Goal: Transaction & Acquisition: Purchase product/service

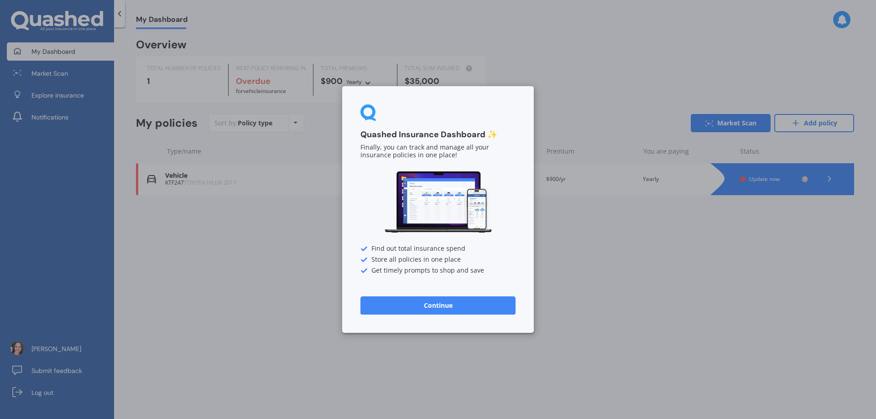
click at [409, 309] on button "Continue" at bounding box center [437, 306] width 155 height 18
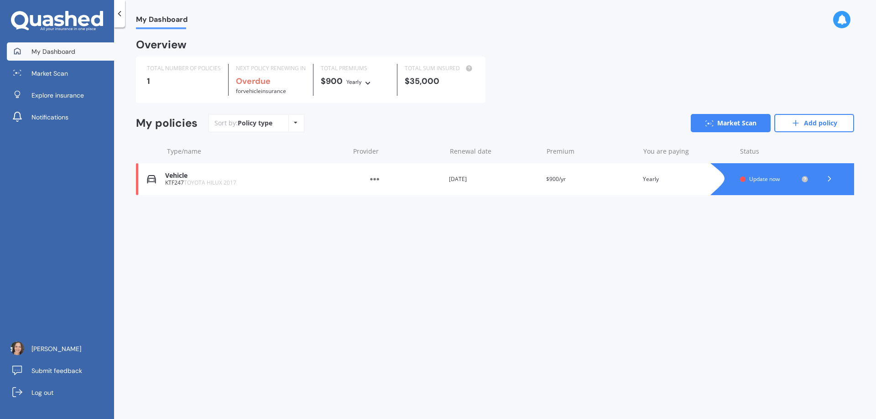
click at [344, 280] on div "My Dashboard Overview TOTAL NUMBER OF POLICIES 1 NEXT POLICY RENEWING IN Overdu…" at bounding box center [495, 225] width 762 height 392
click at [55, 72] on span "Market Scan" at bounding box center [49, 73] width 37 height 9
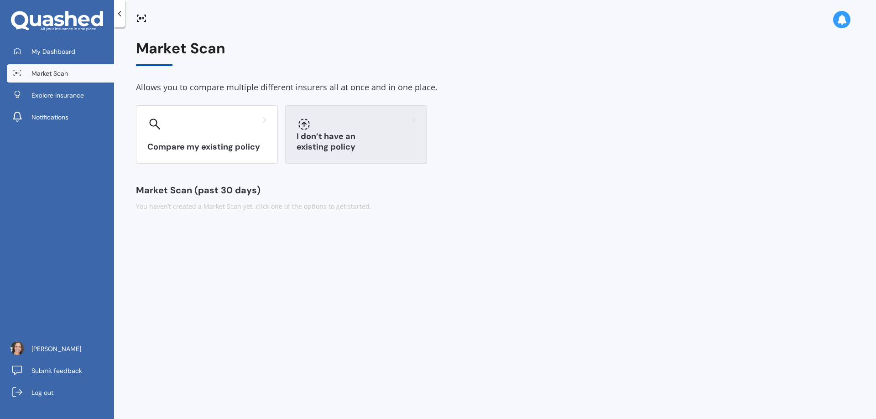
click at [325, 134] on div "I don’t have an existing policy" at bounding box center [356, 134] width 142 height 58
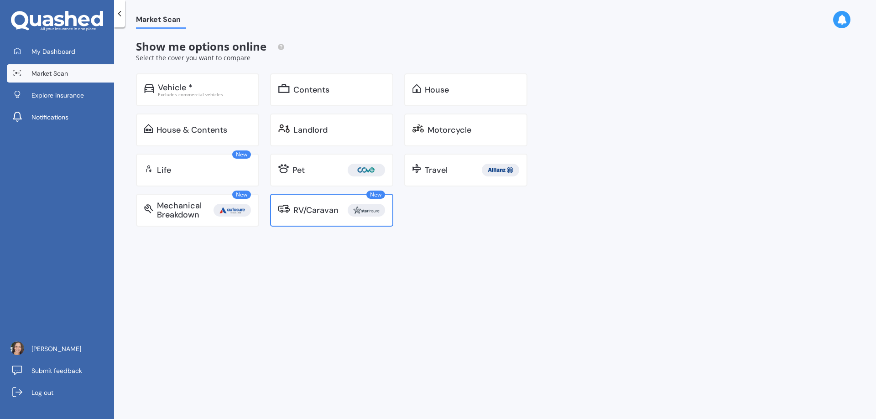
click at [331, 212] on div "RV/Caravan" at bounding box center [315, 210] width 45 height 9
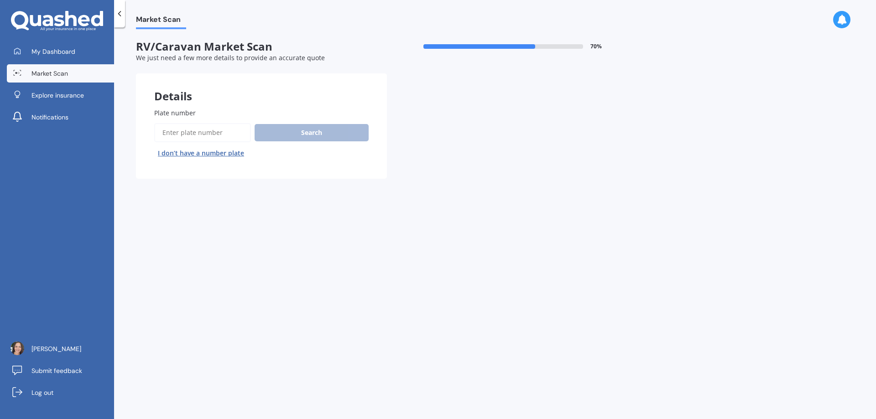
click at [173, 139] on input "Plate number" at bounding box center [202, 132] width 97 height 19
paste input "691C"
type input "691C5"
click at [0, 0] on button "Next" at bounding box center [0, 0] width 0 height 0
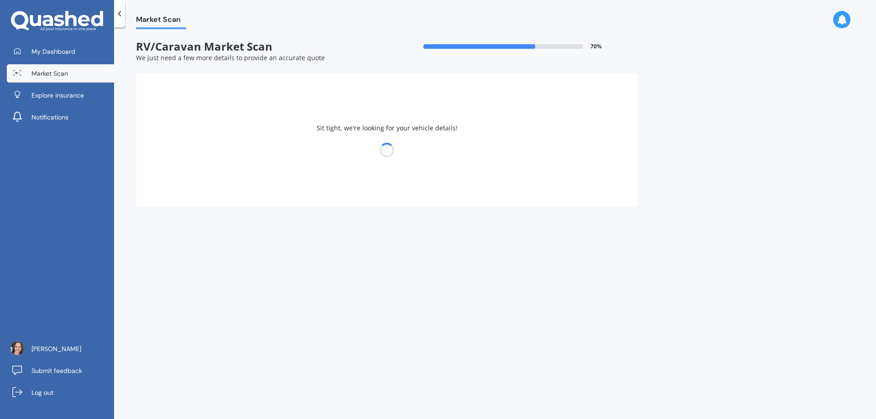
select select "20"
select select "02"
select select "1991"
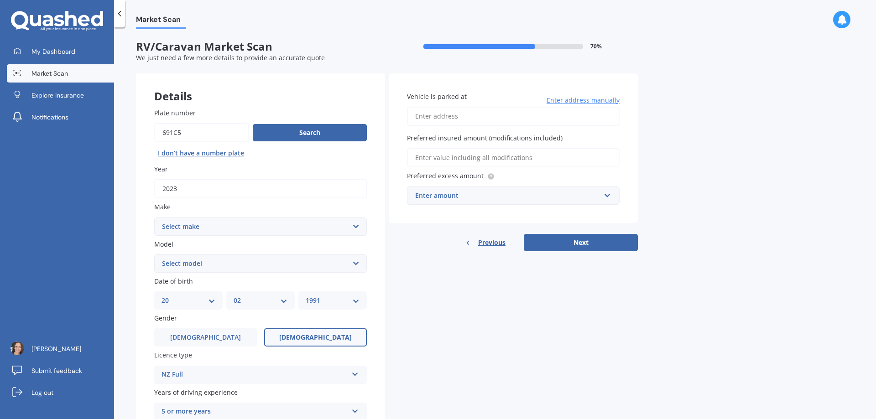
click at [222, 235] on select "Select make AC ADRIA AIRSTREAM ALFA ROMEO ASTON [PERSON_NAME] AUDI AUSTIN AVAN …" at bounding box center [260, 227] width 213 height 18
select select "OMODA"
click at [492, 339] on div "Details Plate number Search I don’t have a number plate Year [DATE] Make Select…" at bounding box center [387, 274] width 502 height 403
drag, startPoint x: 210, startPoint y: 137, endPoint x: -214, endPoint y: 156, distance: 424.3
click at [0, 156] on html "My Dashboard Market Scan Explore insurance Notifications [PERSON_NAME] Submit f…" at bounding box center [438, 209] width 876 height 419
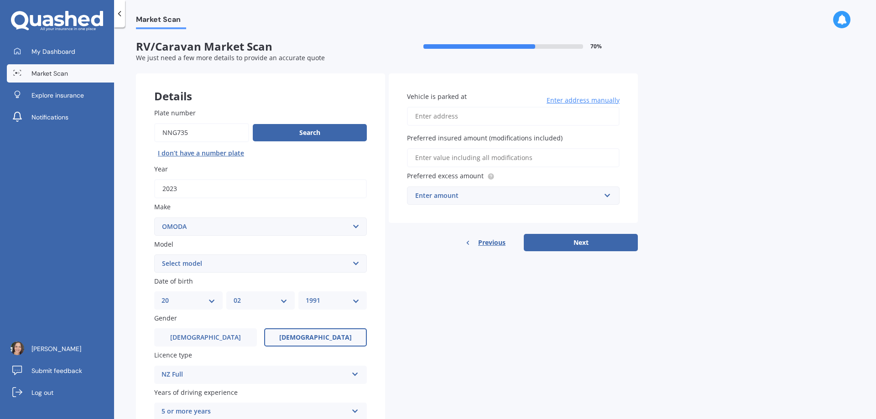
type input "nng735"
click at [524, 234] on button "Next" at bounding box center [581, 242] width 114 height 17
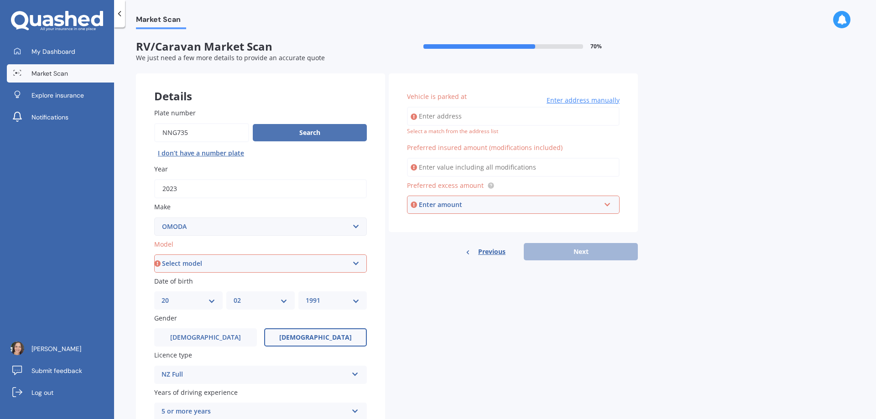
click at [307, 135] on button "Search" at bounding box center [310, 132] width 114 height 17
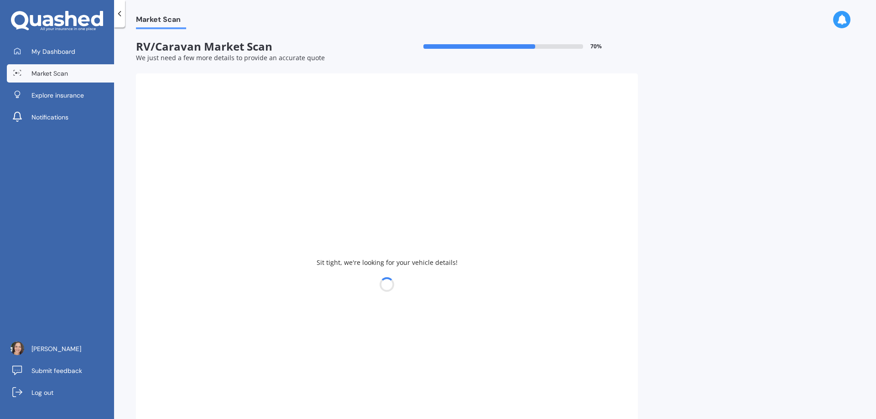
type input "2021"
select select "FIAT"
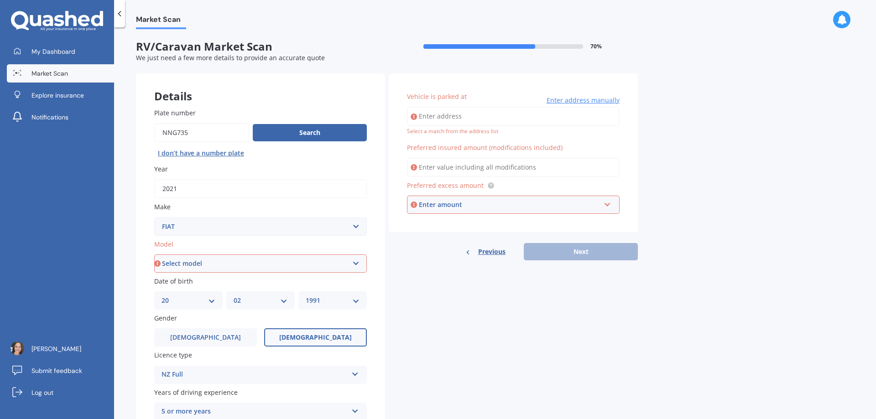
click at [458, 355] on div "Details Plate number Search I don’t have a number plate Year [DATE] Make Select…" at bounding box center [387, 274] width 502 height 403
click at [244, 268] on select "Select model 124 128 130 131 132 500 Abarth Abarth 595 Brava Bravo Citivan City…" at bounding box center [260, 264] width 213 height 18
select select "DUCATO"
click at [154, 255] on select "Select model 124 128 130 131 132 500 Abarth Abarth 595 Brava Bravo Citivan City…" at bounding box center [260, 264] width 213 height 18
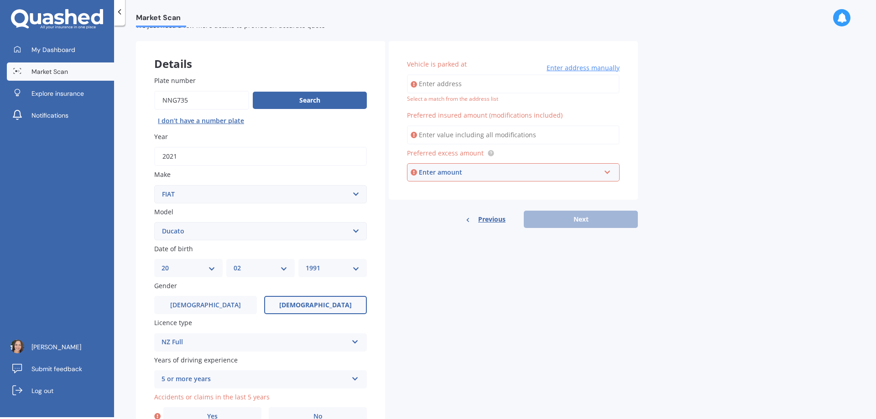
scroll to position [37, 0]
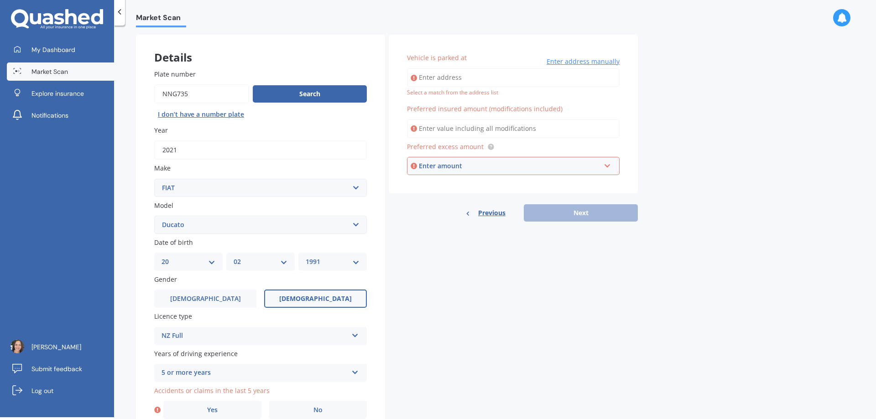
click at [418, 306] on div "Details Plate number Search I don’t have a number plate Year [DATE] Make Select…" at bounding box center [387, 236] width 502 height 403
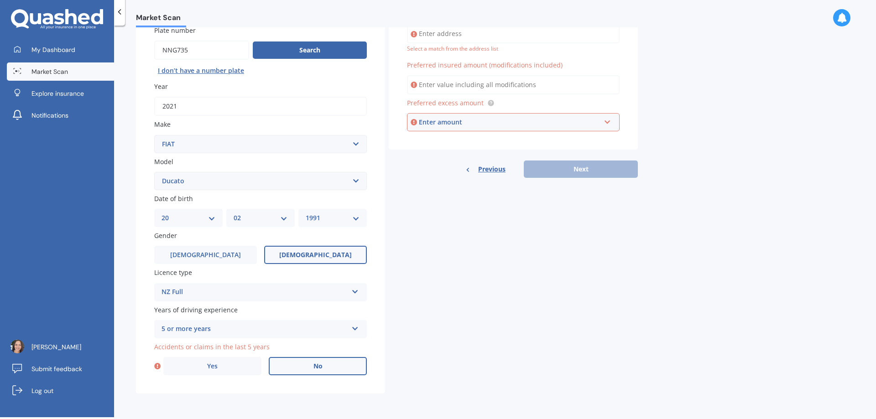
click at [315, 363] on span "No" at bounding box center [317, 367] width 9 height 8
click at [0, 0] on input "No" at bounding box center [0, 0] width 0 height 0
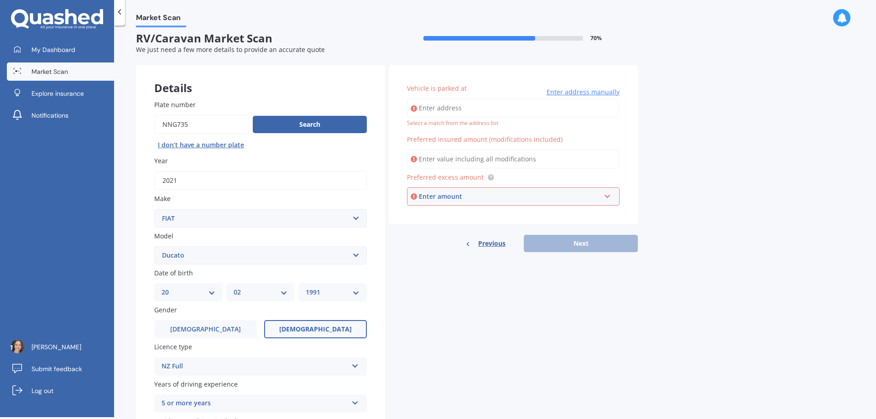
scroll to position [0, 0]
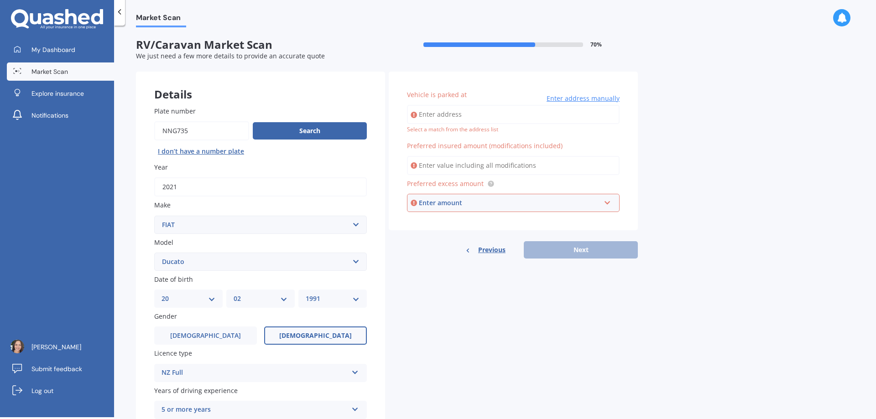
click at [433, 113] on input "Vehicle is parked at" at bounding box center [513, 114] width 213 height 19
type input "[STREET_ADDRESS]"
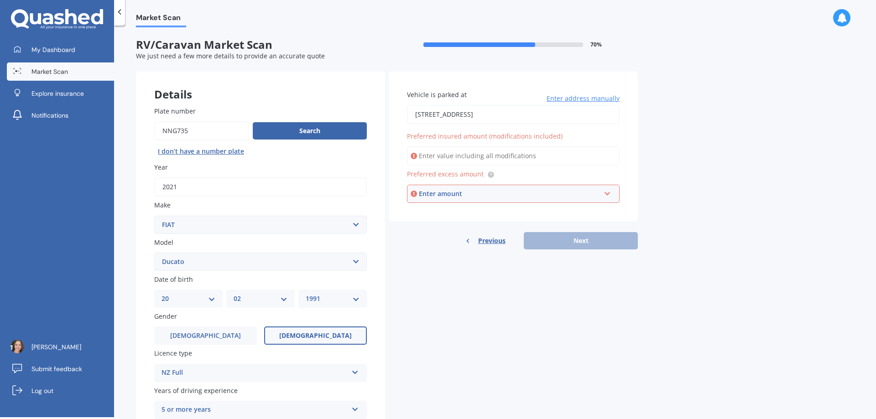
click at [465, 151] on input "Preferred insured amount (modifications included)" at bounding box center [513, 155] width 213 height 19
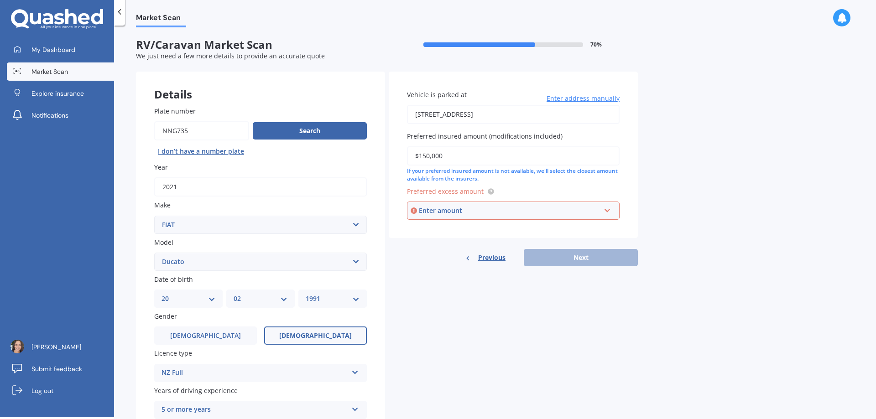
type input "$150,000"
click at [431, 207] on div "Enter amount" at bounding box center [510, 211] width 182 height 10
type input "500"
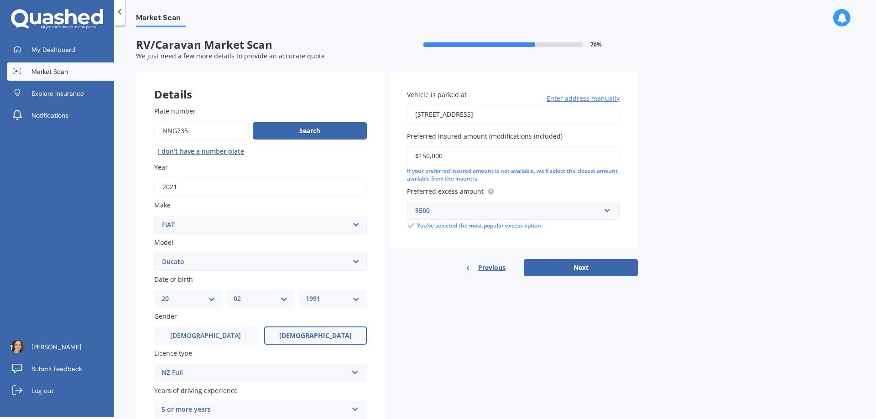
click at [427, 321] on div "Details Plate number Search I don’t have a number plate Year [DATE] Make Select…" at bounding box center [387, 273] width 502 height 403
click at [427, 357] on div "Details Plate number Search I don’t have a number plate Year [DATE] Make Select…" at bounding box center [387, 273] width 502 height 403
click at [562, 270] on button "Next" at bounding box center [581, 267] width 114 height 17
select select "20"
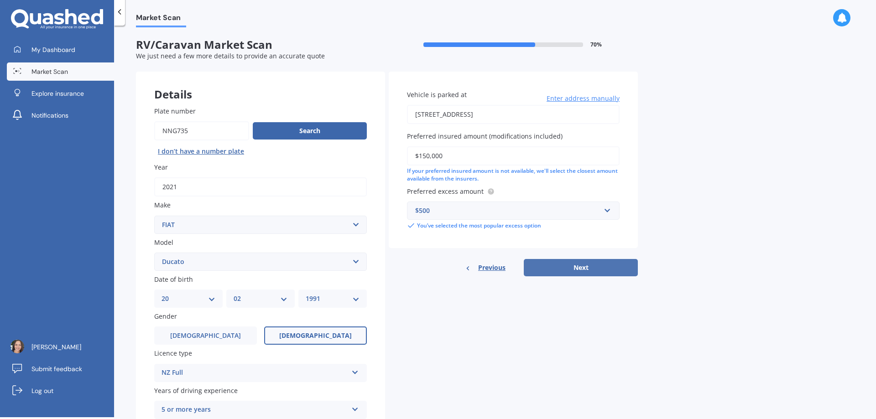
select select "02"
select select "1991"
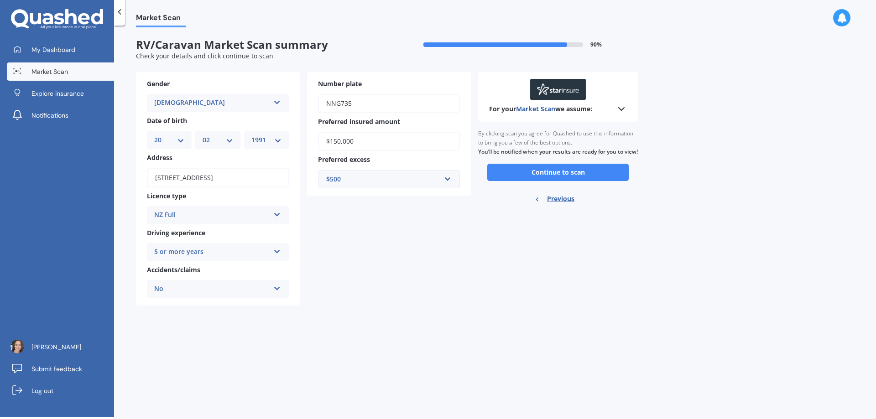
click at [366, 322] on div "Market Scan RV/Caravan Market Scan summary 90 % Check your details and click co…" at bounding box center [495, 223] width 762 height 392
click at [526, 181] on button "Continue to scan" at bounding box center [557, 172] width 141 height 17
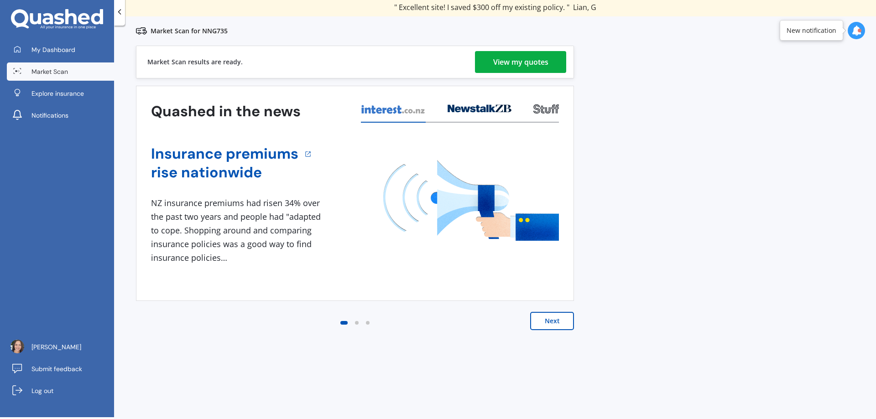
click at [561, 323] on button "Next" at bounding box center [552, 321] width 44 height 18
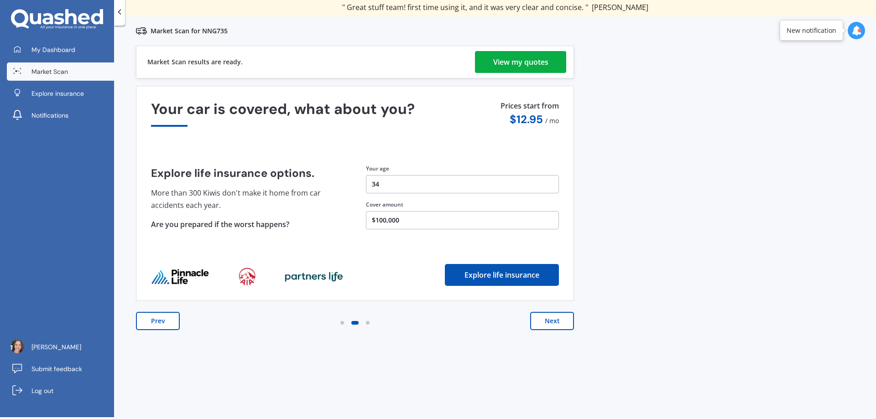
click at [385, 218] on button "$100,000" at bounding box center [462, 220] width 193 height 18
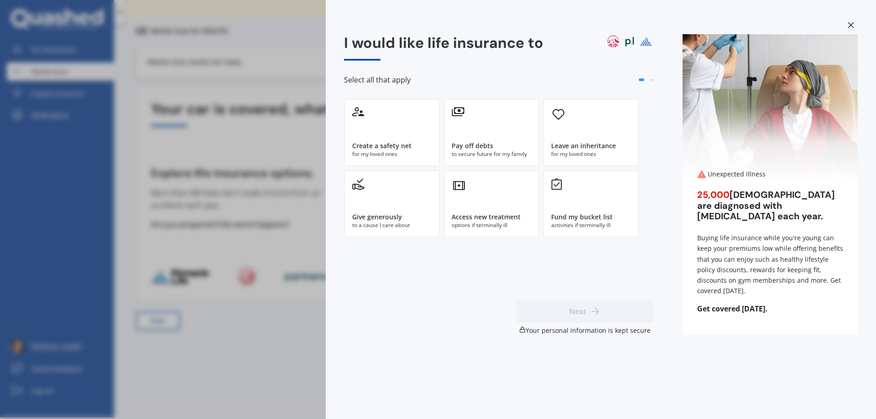
click at [239, 223] on div "I would like life insurance to Select all that apply Create a safety net for my…" at bounding box center [438, 209] width 876 height 419
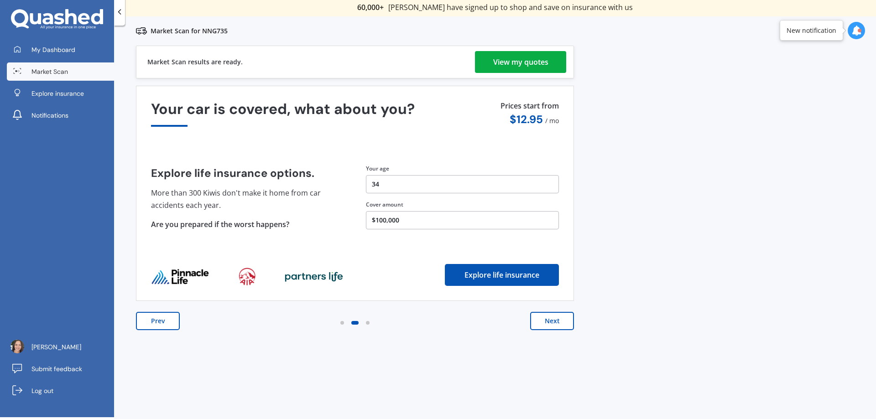
click at [378, 219] on button "$100,000" at bounding box center [462, 220] width 193 height 18
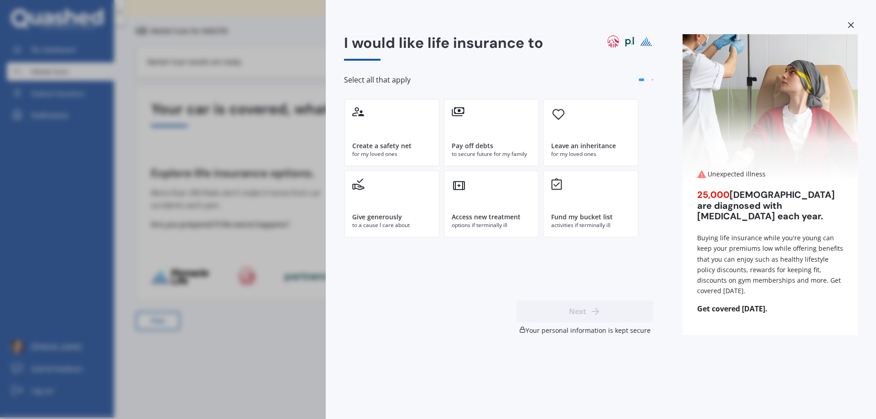
click at [301, 251] on div "I would like life insurance to Select all that apply Create a safety net for my…" at bounding box center [438, 209] width 876 height 419
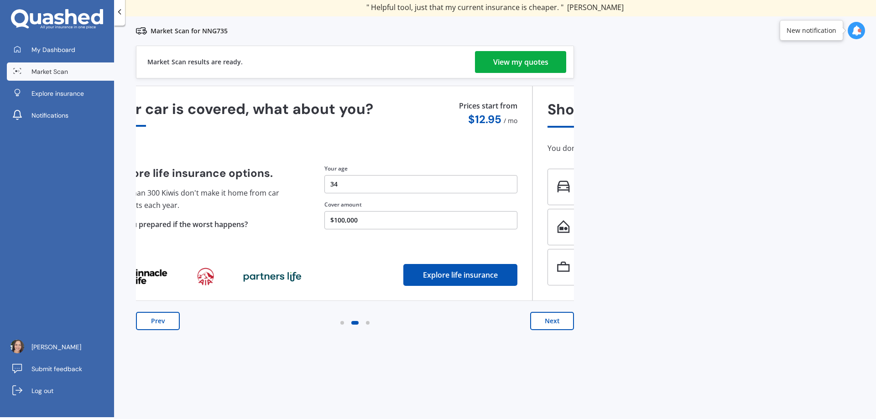
drag, startPoint x: 418, startPoint y: 216, endPoint x: 371, endPoint y: 212, distance: 47.2
click at [371, 212] on button "$100,000" at bounding box center [420, 220] width 193 height 18
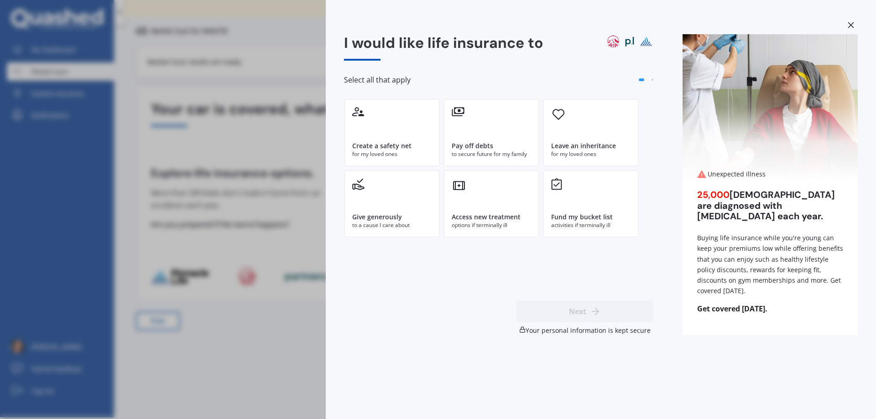
click at [255, 240] on div "I would like life insurance to Select all that apply Create a safety net for my…" at bounding box center [438, 209] width 876 height 419
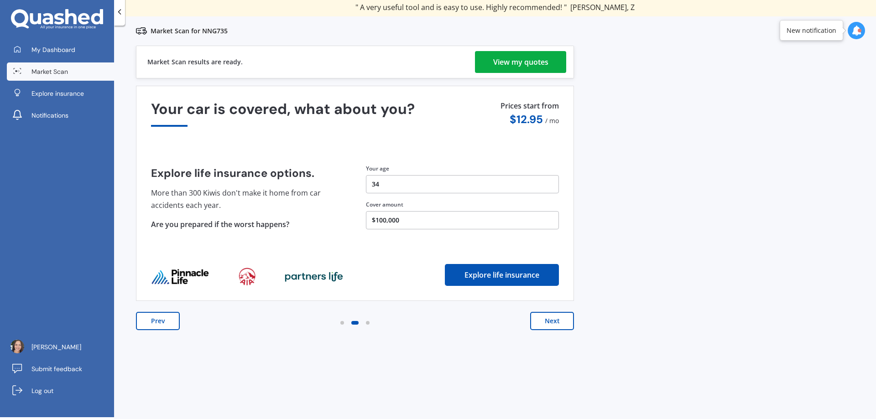
click at [564, 322] on button "Next" at bounding box center [552, 321] width 44 height 18
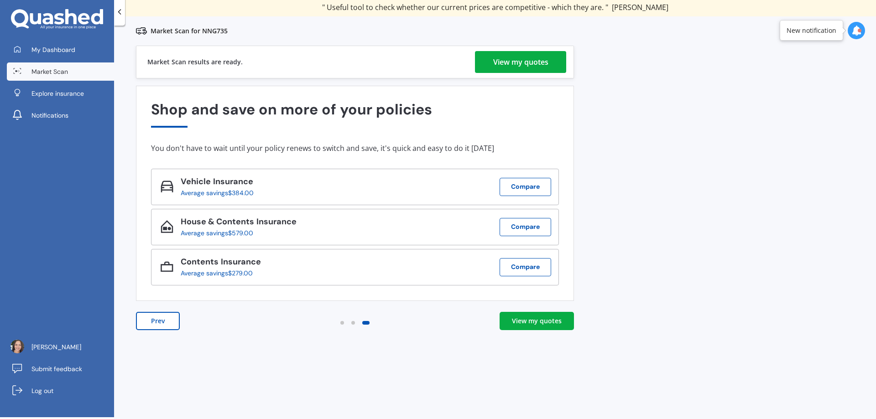
click at [564, 322] on link "View my quotes" at bounding box center [537, 321] width 74 height 18
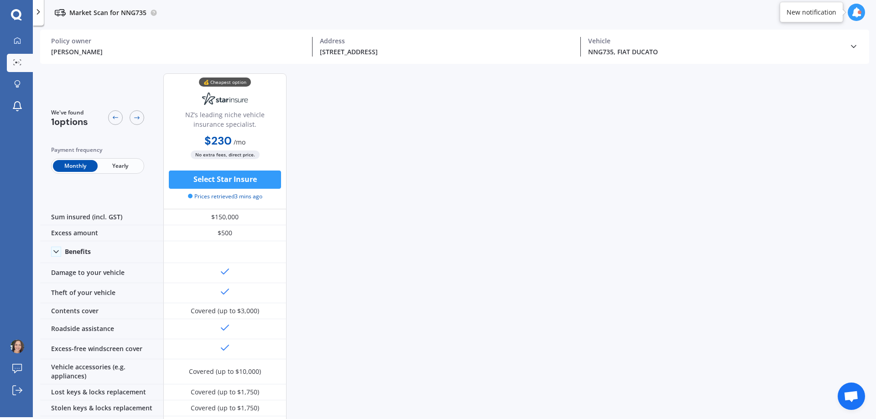
click at [445, 291] on div "We've found 1 options Payment frequency Monthly Yearly 💰 Cheapest option NZ’s l…" at bounding box center [458, 243] width 836 height 354
click at [337, 229] on div "We've found 1 options Payment frequency Monthly Yearly 💰 Cheapest option NZ’s l…" at bounding box center [458, 243] width 836 height 354
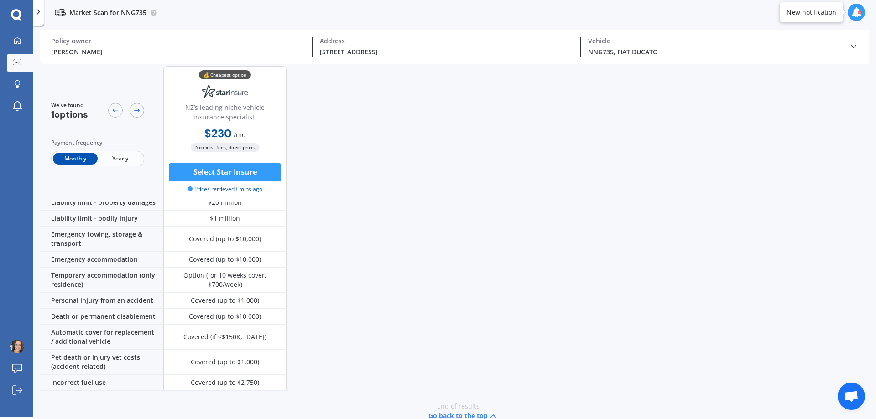
scroll to position [267, 0]
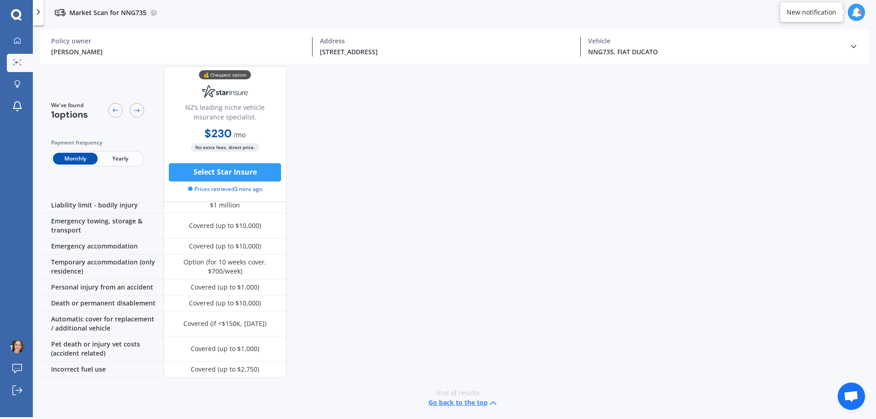
click at [130, 159] on span "Yearly" at bounding box center [120, 159] width 45 height 12
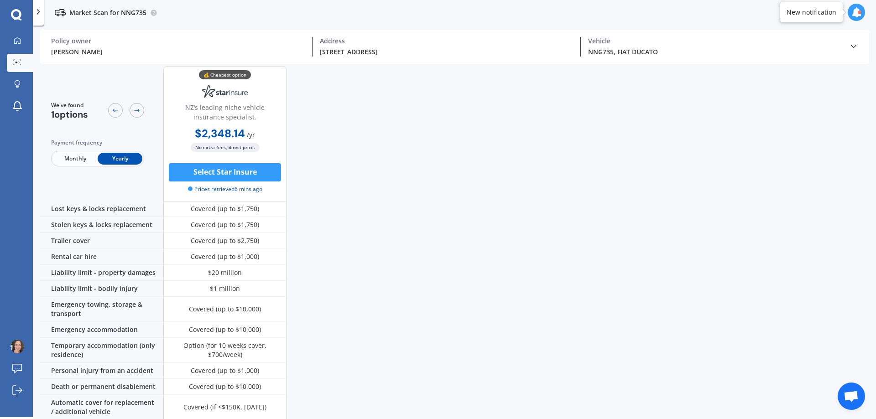
scroll to position [176, 0]
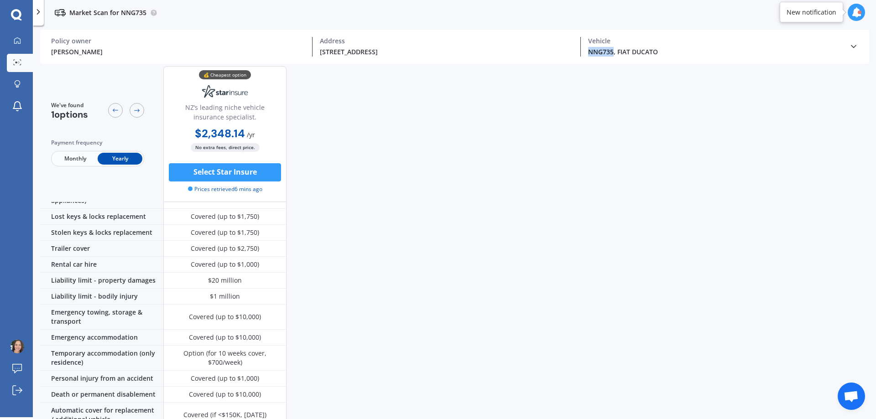
drag, startPoint x: 613, startPoint y: 56, endPoint x: 589, endPoint y: 56, distance: 24.2
click at [589, 56] on div "NNG735, FIAT DUCATO" at bounding box center [715, 52] width 254 height 10
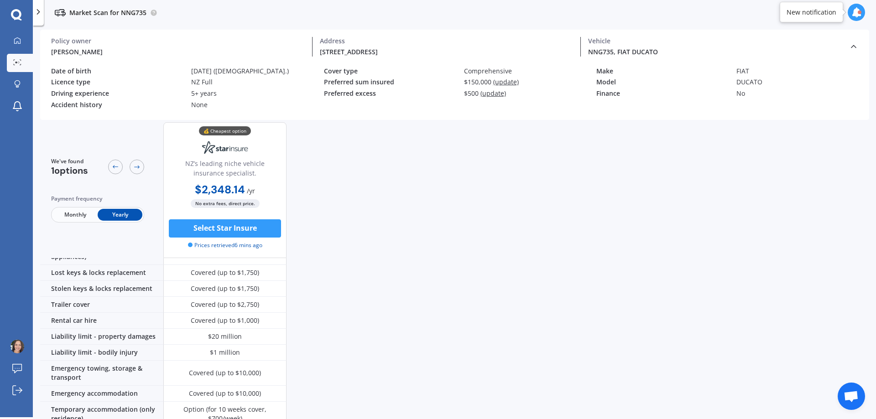
copy div "NNG735"
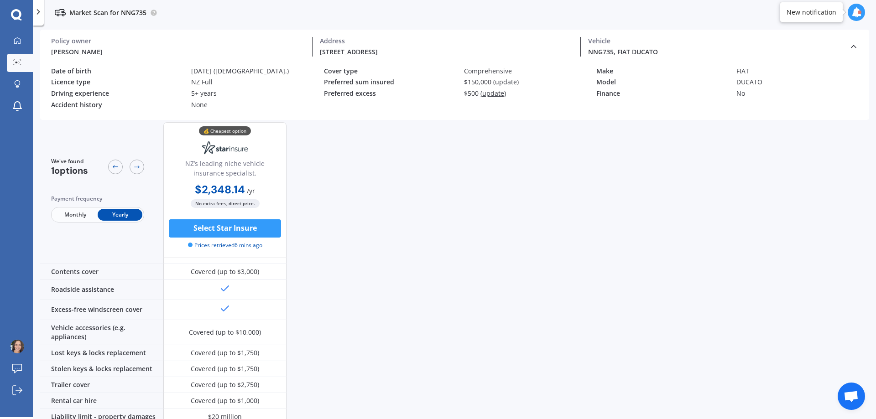
scroll to position [0, 0]
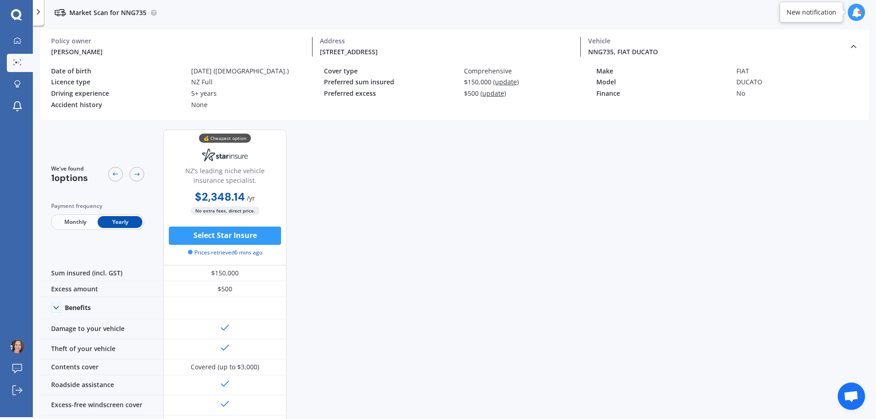
click at [380, 256] on div "We've found 1 options Payment frequency Monthly Yearly 💰 Cheapest option NZ’s l…" at bounding box center [458, 270] width 836 height 297
click at [516, 234] on div "We've found 1 options Payment frequency Monthly Yearly 💰 Cheapest option NZ’s l…" at bounding box center [458, 270] width 836 height 297
click at [498, 252] on div "We've found 1 options Payment frequency Monthly Yearly 💰 Cheapest option NZ’s l…" at bounding box center [458, 270] width 836 height 297
click at [63, 227] on span "Monthly" at bounding box center [75, 222] width 45 height 12
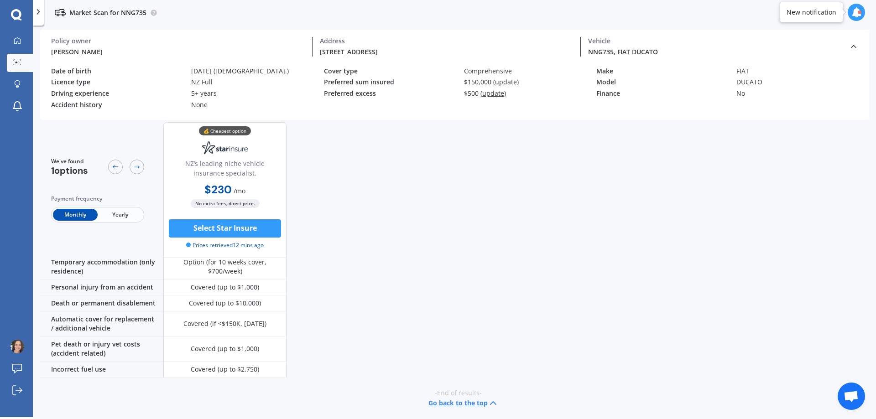
scroll to position [324, 0]
click at [256, 235] on button "Select Star Insure" at bounding box center [225, 228] width 112 height 18
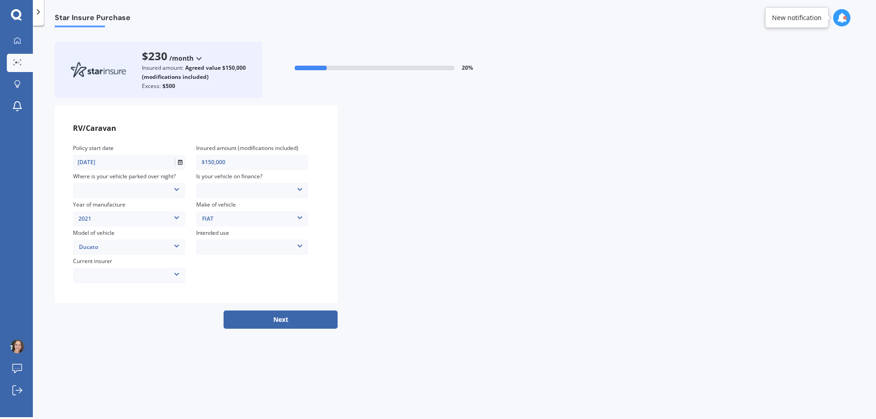
click at [535, 259] on div "RV/Caravan Policy start date [DATE] Insured amount (modifications included) $15…" at bounding box center [454, 204] width 799 height 198
click at [163, 190] on div "Locked Garage Storage unit Carport Locked shed ‘behind’ house Driveway Streetsi…" at bounding box center [129, 191] width 112 height 10
click at [104, 271] on div "Driveway" at bounding box center [129, 267] width 113 height 16
click at [131, 272] on div "AAI AMI IAG - NZI/State [PERSON_NAME] Vero Unknown Other insurer Ando Star Insu…" at bounding box center [129, 276] width 112 height 10
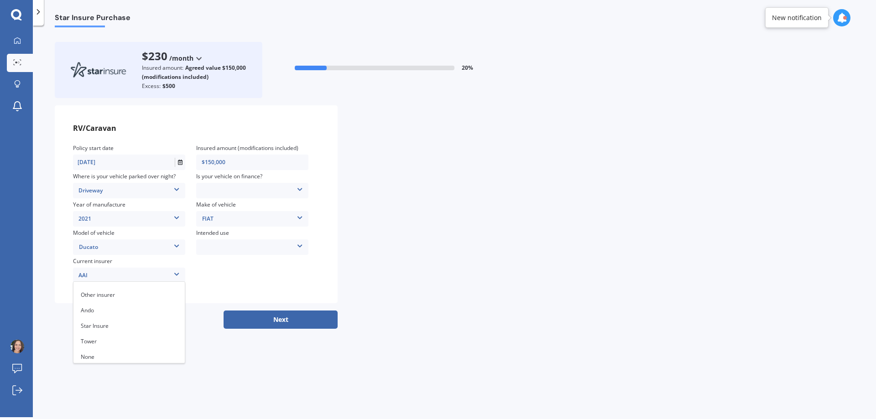
scroll to position [89, 0]
click at [112, 350] on div "None" at bounding box center [128, 356] width 111 height 16
click at [249, 194] on div "No Yes" at bounding box center [252, 191] width 112 height 10
click at [230, 219] on div "Yes" at bounding box center [252, 221] width 111 height 16
click at [377, 222] on div "RV/Caravan Policy start date [DATE] Insured amount (modifications included) $15…" at bounding box center [454, 204] width 799 height 198
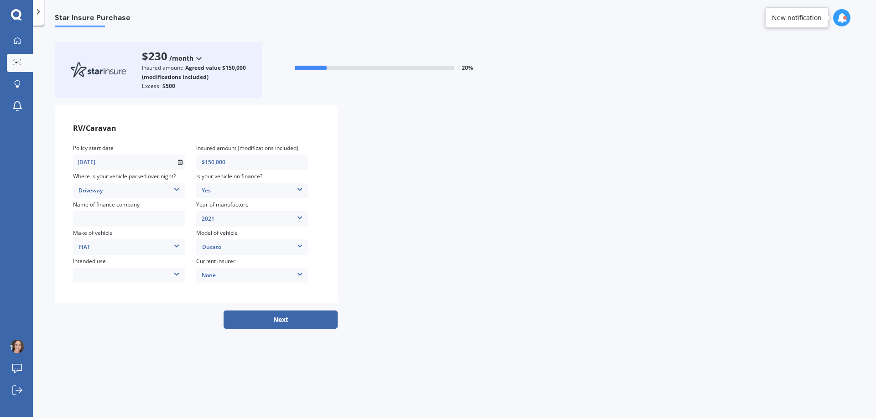
click at [171, 277] on div "Weekend Use Holiday/Sporadic use Full time / live in travel Storage/Restoration…" at bounding box center [129, 276] width 112 height 10
click at [142, 305] on div "Holiday/Sporadic use" at bounding box center [128, 306] width 111 height 16
click at [213, 297] on div "RV/Caravan Policy start date [DATE] Insured amount (modifications included) $15…" at bounding box center [196, 204] width 283 height 198
click at [132, 219] on input "text" at bounding box center [129, 219] width 112 height 7
type input "MTF"
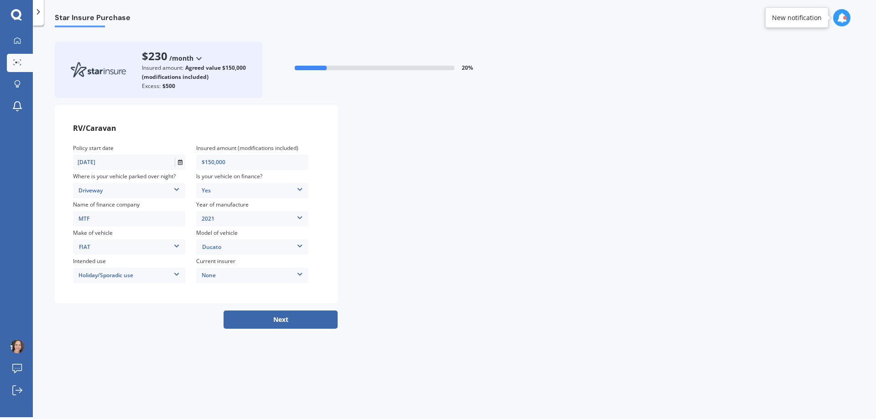
click at [311, 319] on button "Next" at bounding box center [281, 320] width 114 height 18
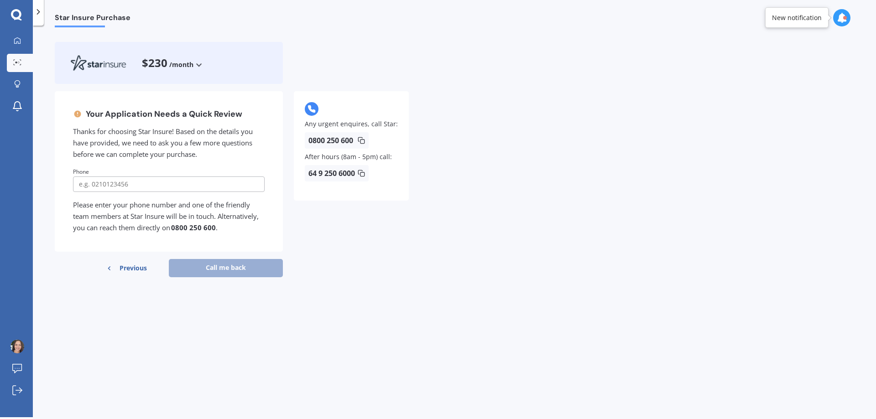
click at [477, 270] on div "Your Application Needs a Quick Review Thanks for choosing Star Insure! Based on…" at bounding box center [454, 187] width 799 height 193
click at [110, 188] on input "tel" at bounding box center [169, 185] width 192 height 16
type input "0278086928"
click at [275, 259] on button "Call me back" at bounding box center [226, 268] width 114 height 18
click at [241, 264] on button "Call me back" at bounding box center [226, 268] width 114 height 18
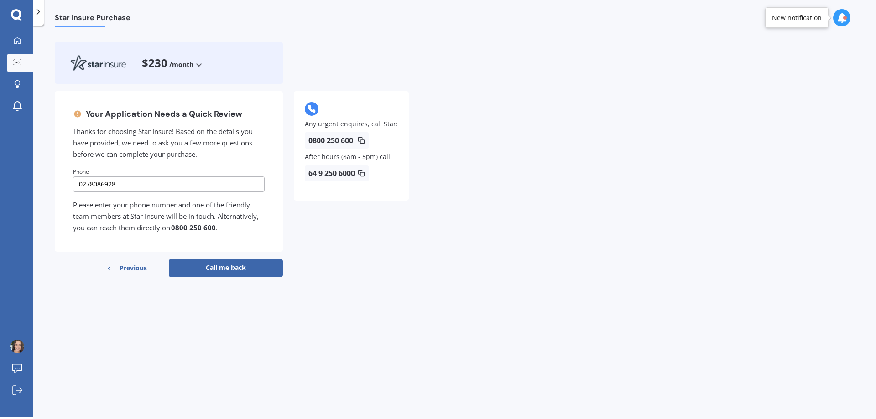
click at [222, 268] on button "Call me back" at bounding box center [226, 268] width 114 height 18
click at [350, 277] on div "Your Application Needs a Quick Review Thanks for choosing Star Insure! Based on…" at bounding box center [237, 187] width 365 height 193
click at [237, 266] on button "Call me back" at bounding box center [226, 268] width 114 height 18
click at [433, 238] on div "Your Application Needs a Quick Review Thanks for choosing Star Insure! Based on…" at bounding box center [454, 187] width 799 height 193
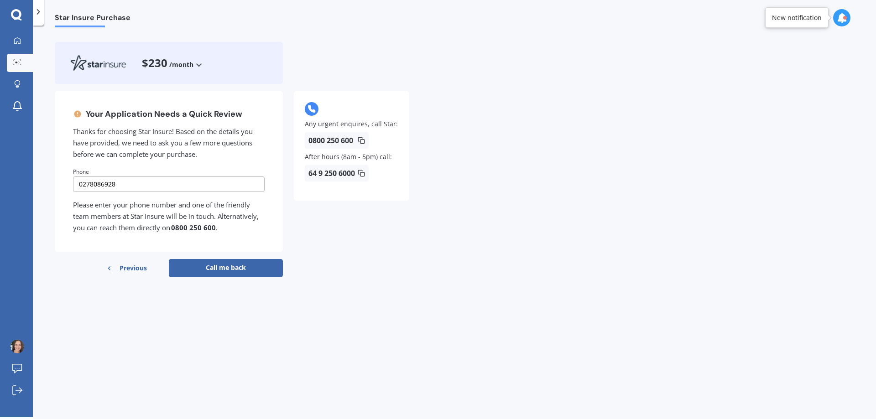
click at [200, 271] on button "Call me back" at bounding box center [226, 268] width 114 height 18
click at [496, 256] on div "Your Application Needs a Quick Review Thanks for choosing Star Insure! Based on…" at bounding box center [454, 187] width 799 height 193
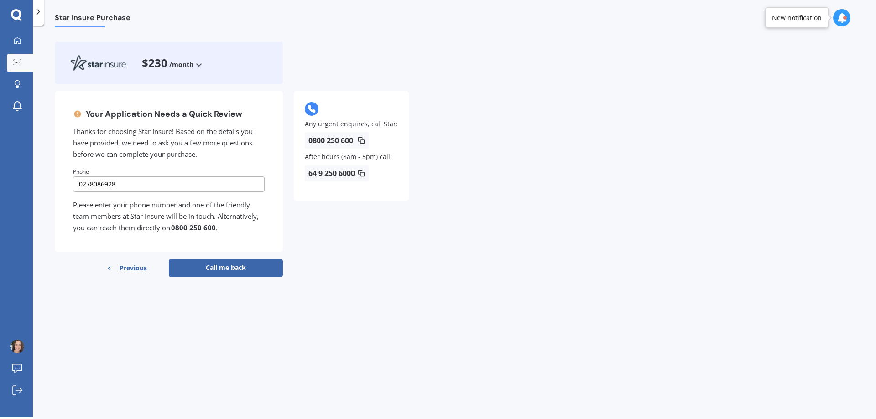
click at [496, 256] on div "Your Application Needs a Quick Review Thanks for choosing Star Insure! Based on…" at bounding box center [454, 187] width 799 height 193
click at [545, 270] on div "Your Application Needs a Quick Review Thanks for choosing Star Insure! Based on…" at bounding box center [454, 187] width 799 height 193
click at [433, 324] on div "Star Insure Purchase $230 /month /year /month Your Application Needs a Quick Re…" at bounding box center [454, 223] width 843 height 392
drag, startPoint x: 225, startPoint y: 313, endPoint x: 207, endPoint y: 309, distance: 19.3
click at [217, 312] on div "Star Insure Purchase $230 /month /year /month Your Application Needs a Quick Re…" at bounding box center [454, 223] width 843 height 392
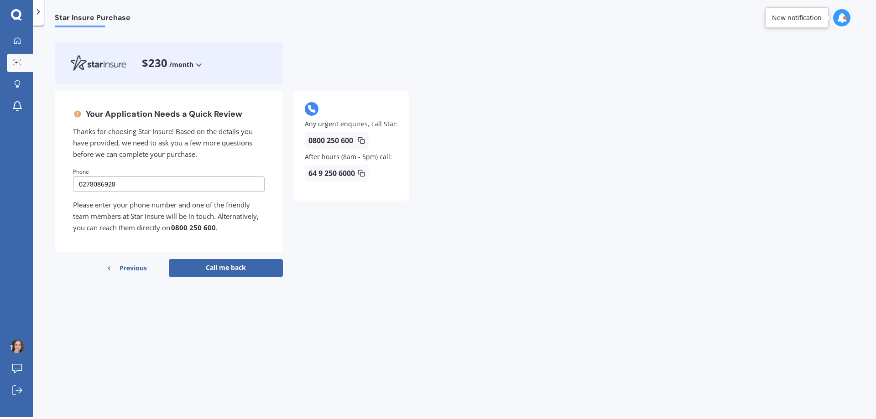
click at [132, 272] on span "Previous" at bounding box center [133, 268] width 27 height 14
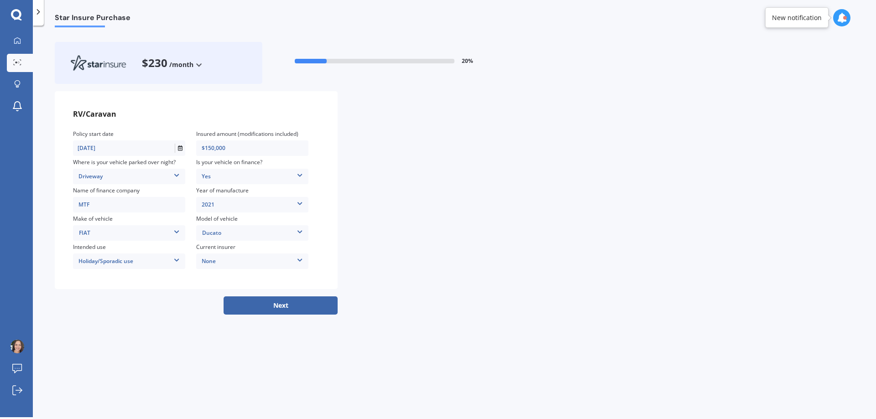
click at [152, 350] on div "Star Insure Purchase $230 /month /year /month 20 % RV/Caravan Policy start date…" at bounding box center [454, 223] width 843 height 392
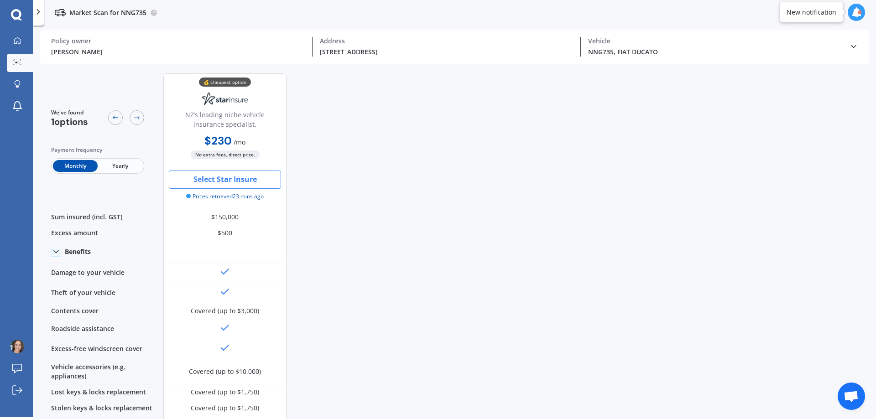
click at [373, 205] on div "We've found 1 options Payment frequency Monthly Yearly 💰 Cheapest option NZ’s l…" at bounding box center [458, 243] width 836 height 354
click at [369, 270] on div "We've found 1 options Payment frequency Monthly Yearly 💰 Cheapest option NZ’s l…" at bounding box center [458, 243] width 836 height 354
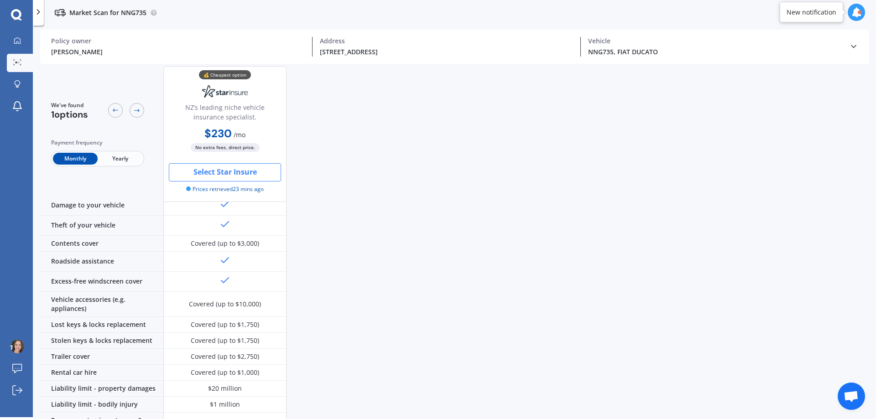
scroll to position [91, 0]
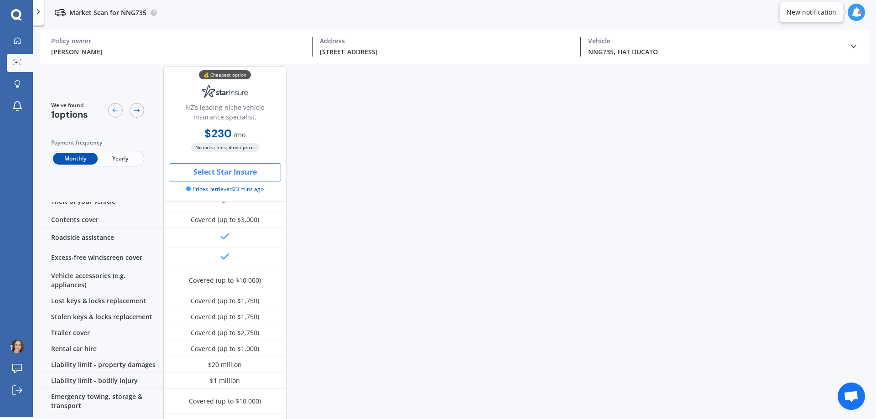
click at [369, 270] on div "We've found 1 options Payment frequency Monthly Yearly 💰 Cheapest option NZ’s l…" at bounding box center [458, 152] width 836 height 354
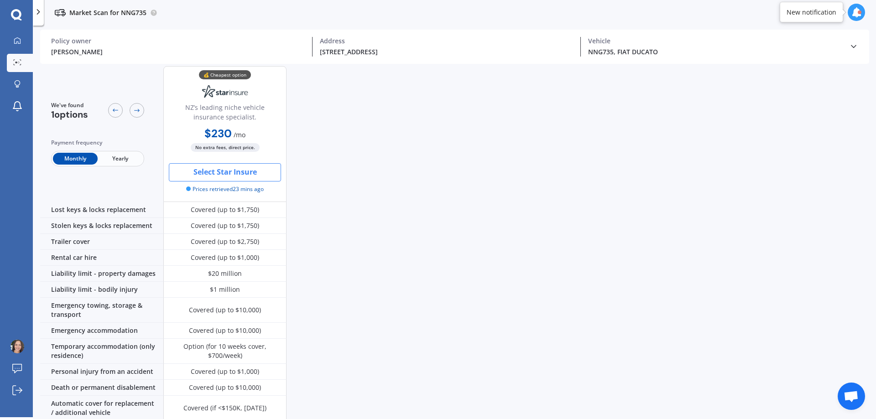
scroll to position [228, 0]
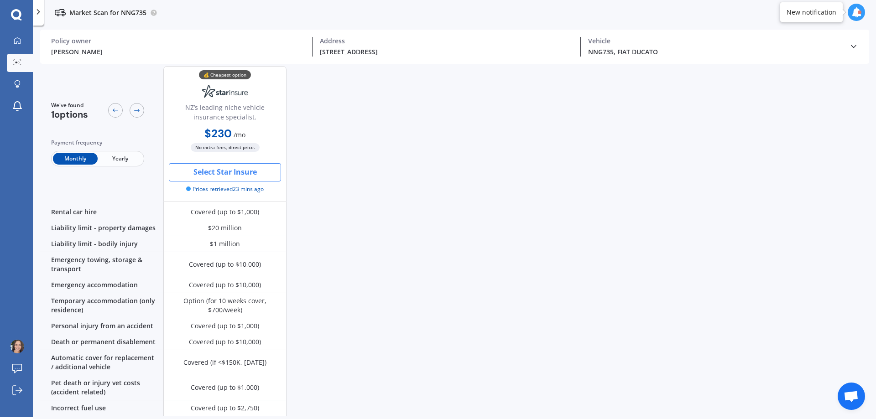
click at [384, 192] on div "We've found 1 options Payment frequency Monthly Yearly 💰 Cheapest option NZ’s l…" at bounding box center [458, 15] width 836 height 354
click at [549, 176] on div "We've found 1 options Payment frequency Monthly Yearly 💰 Cheapest option NZ’s l…" at bounding box center [458, 15] width 836 height 354
click at [502, 192] on div "We've found 1 options Payment frequency Monthly Yearly 💰 Cheapest option NZ’s l…" at bounding box center [458, 15] width 836 height 354
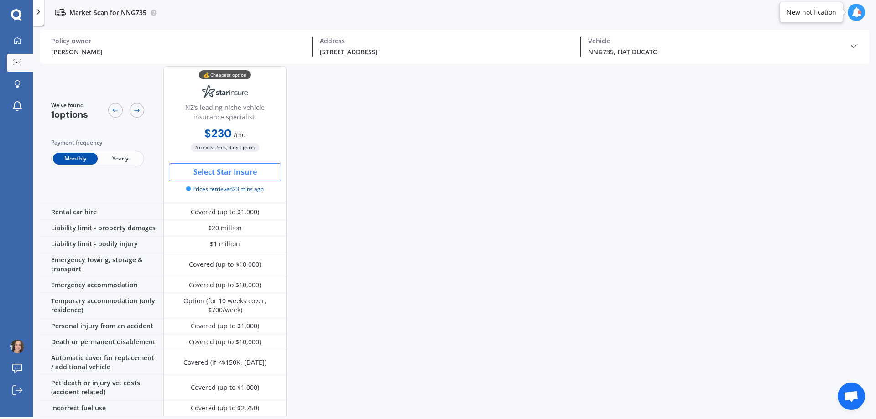
click at [449, 192] on div "We've found 1 options Payment frequency Monthly Yearly 💰 Cheapest option NZ’s l…" at bounding box center [458, 15] width 836 height 354
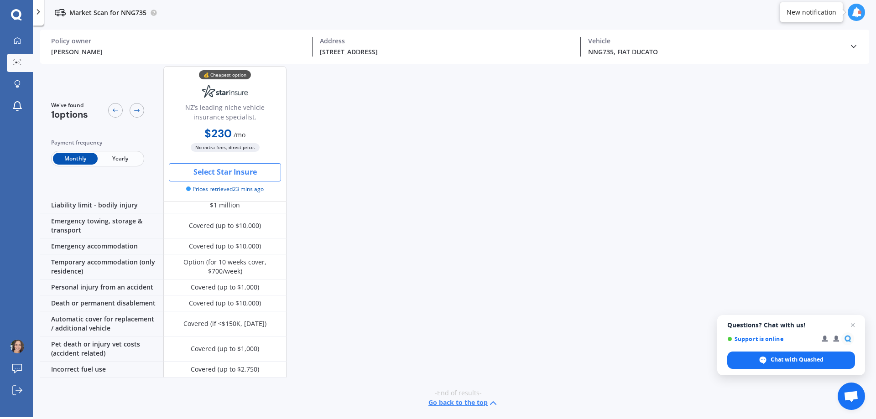
click at [16, 21] on div "My Dashboard Market Scan Explore insurance Notifications [PERSON_NAME] Submit f…" at bounding box center [16, 207] width 33 height 419
click at [13, 36] on link "My Dashboard" at bounding box center [20, 41] width 26 height 18
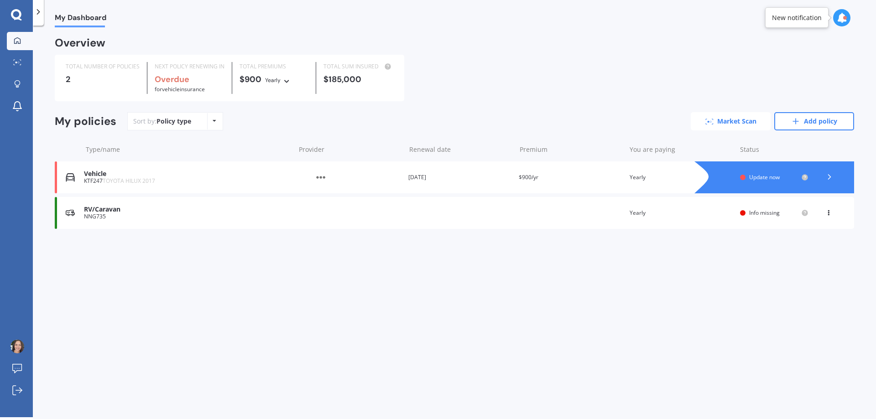
click at [721, 125] on link "Market Scan" at bounding box center [731, 121] width 80 height 18
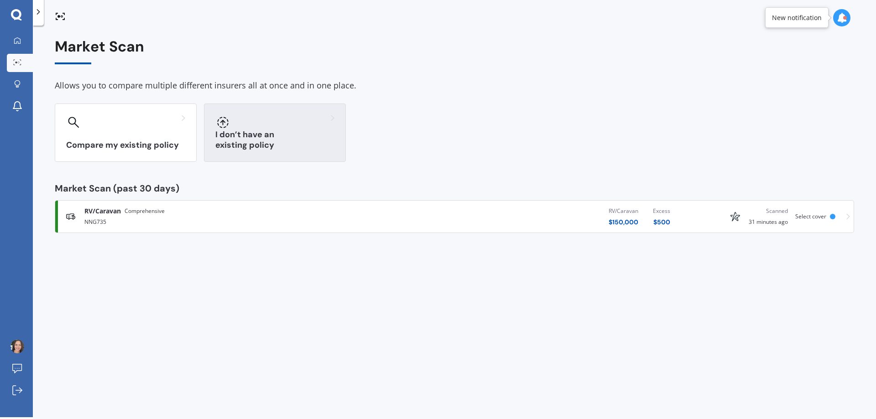
click at [286, 146] on h3 "I don’t have an existing policy" at bounding box center [274, 140] width 119 height 21
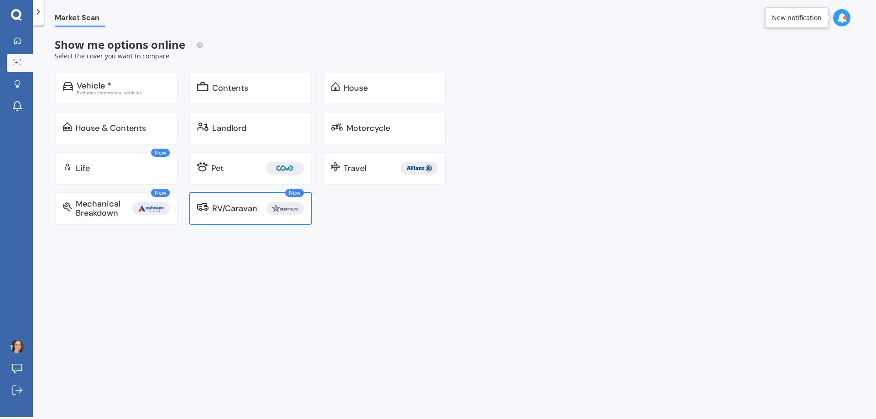
click at [240, 204] on div "RV/Caravan" at bounding box center [234, 208] width 45 height 9
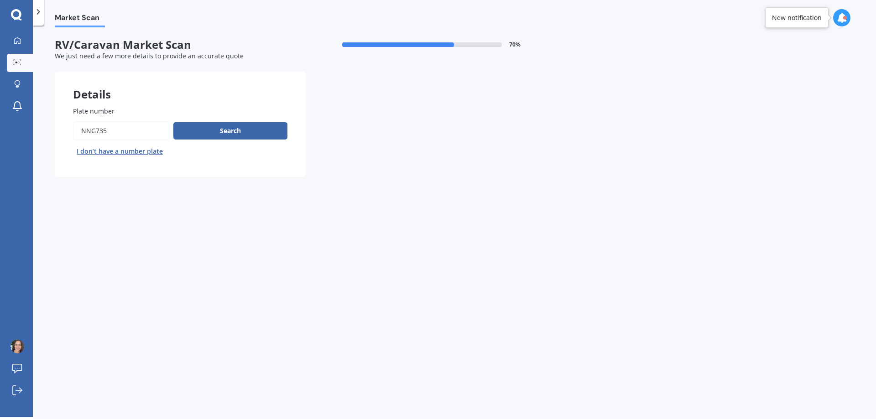
drag, startPoint x: 120, startPoint y: 136, endPoint x: 33, endPoint y: 133, distance: 87.6
click at [33, 133] on div "Market Scan RV/Caravan Market Scan 70 % We just need a few more details to prov…" at bounding box center [454, 223] width 843 height 392
type input "nfn695"
click at [0, 0] on button "Next" at bounding box center [0, 0] width 0 height 0
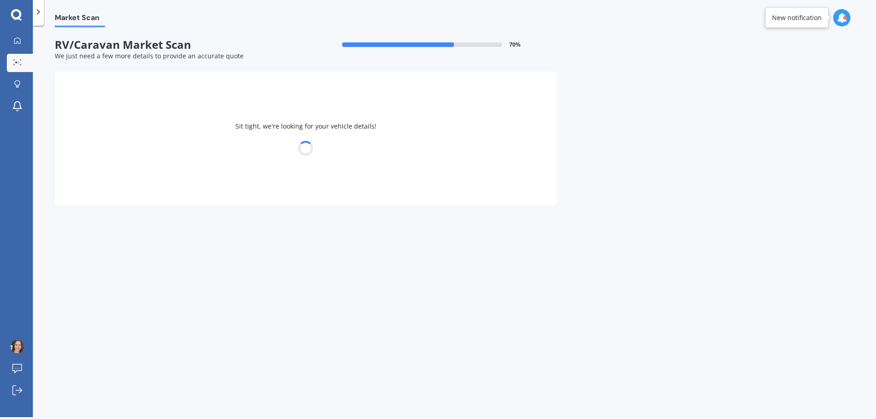
select select "FIAT"
select select "DUCATO"
select select "20"
select select "02"
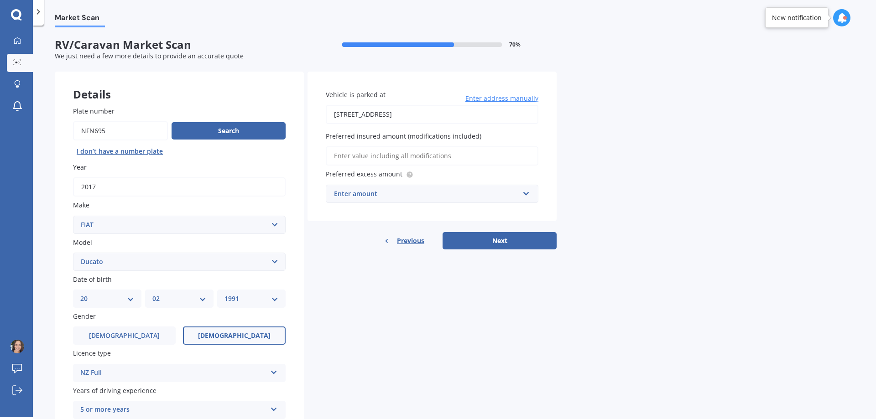
click at [270, 298] on select "YYYY 2025 2024 2023 2022 2021 2020 2019 2018 2017 2016 2015 2014 2013 2012 2011…" at bounding box center [252, 299] width 54 height 10
select select "1985"
click at [225, 294] on select "YYYY 2025 2024 2023 2022 2021 2020 2019 2018 2017 2016 2015 2014 2013 2012 2011…" at bounding box center [252, 299] width 54 height 10
click at [357, 344] on div "Details Plate number Search I don’t have a number plate Year [DATE] Make Select…" at bounding box center [306, 273] width 502 height 403
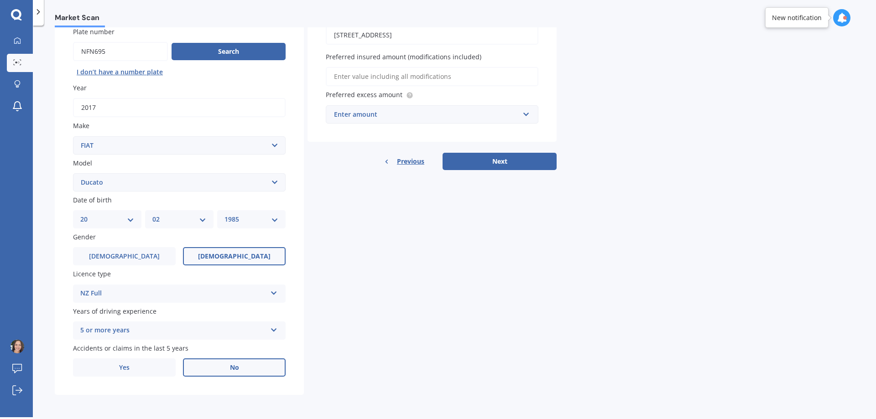
scroll to position [81, 0]
click at [494, 331] on div "Details Plate number Search I don’t have a number plate Year [DATE] Make Select…" at bounding box center [306, 192] width 502 height 403
click at [411, 299] on div "Details Plate number Search I don’t have a number plate Year [DATE] Make Select…" at bounding box center [306, 192] width 502 height 403
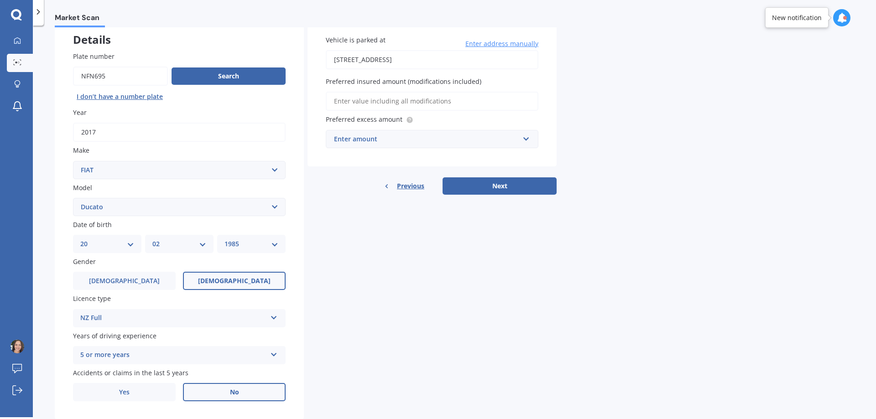
scroll to position [35, 0]
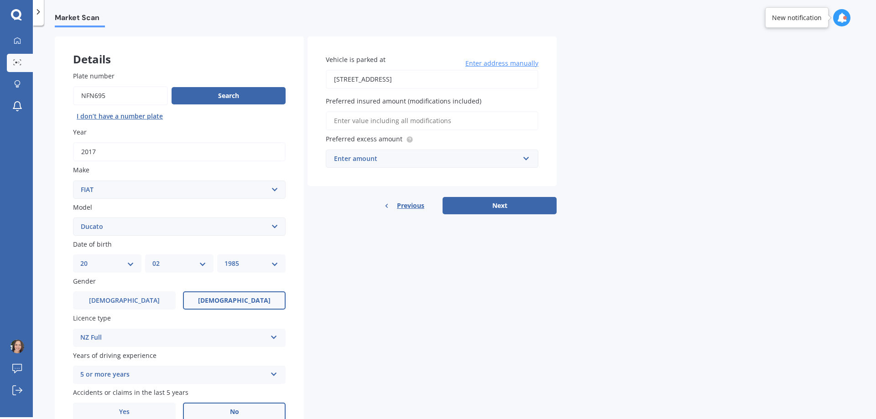
click at [412, 122] on input "Preferred insured amount (modifications included)" at bounding box center [432, 120] width 213 height 19
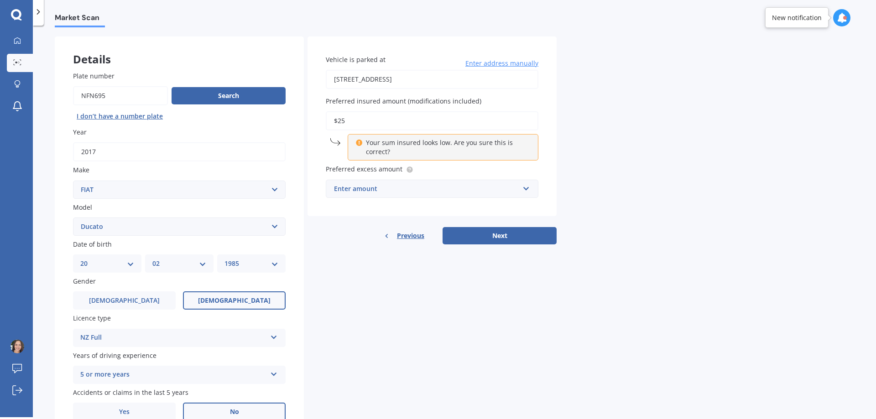
type input "$2"
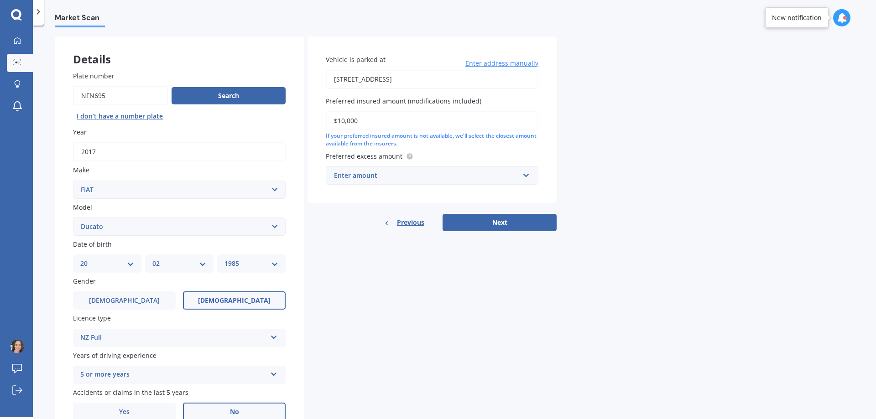
type input "$10,000"
drag, startPoint x: 429, startPoint y: 292, endPoint x: 359, endPoint y: 160, distance: 149.8
click at [420, 279] on div "Details Plate number Search I don’t have a number plate Year [DATE] Make Select…" at bounding box center [306, 238] width 502 height 403
click at [359, 180] on div "Enter amount" at bounding box center [426, 176] width 185 height 10
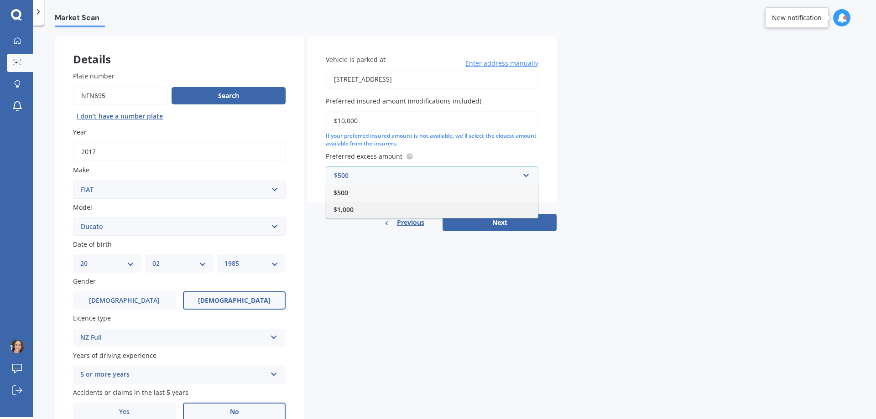
click at [367, 213] on div "$1,000" at bounding box center [432, 209] width 212 height 17
click at [498, 219] on button "Next" at bounding box center [500, 222] width 114 height 17
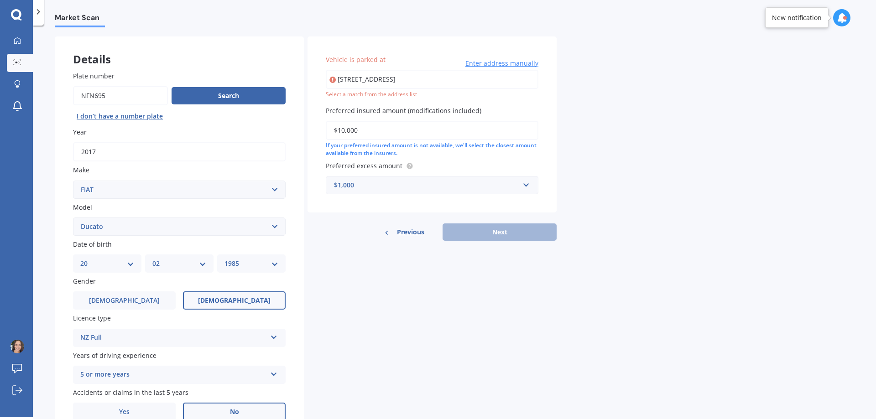
type input "[STREET_ADDRESS]"
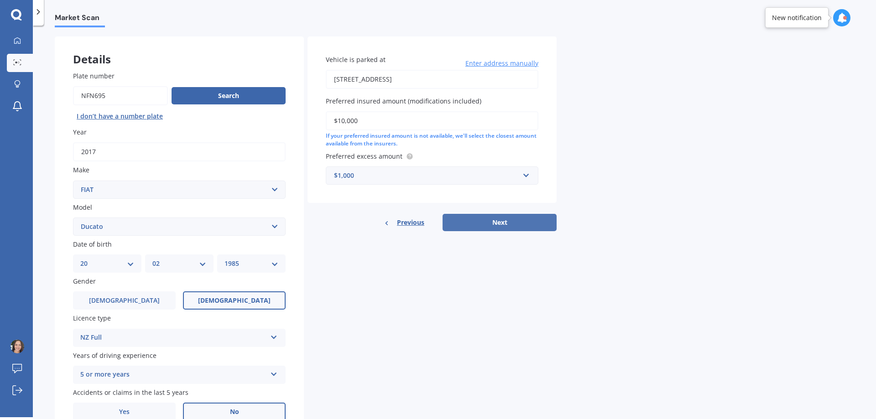
click at [511, 222] on button "Next" at bounding box center [500, 222] width 114 height 17
select select "20"
select select "02"
select select "1985"
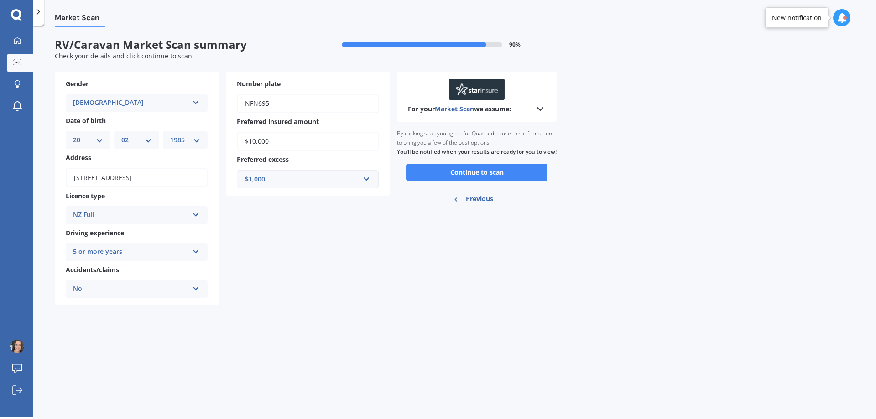
scroll to position [0, 0]
click at [376, 276] on div "Gender [DEMOGRAPHIC_DATA] [DEMOGRAPHIC_DATA] [DEMOGRAPHIC_DATA] Date of birth D…" at bounding box center [222, 189] width 335 height 235
click at [386, 269] on div "Gender [DEMOGRAPHIC_DATA] [DEMOGRAPHIC_DATA] [DEMOGRAPHIC_DATA] Date of birth D…" at bounding box center [222, 189] width 335 height 235
click at [460, 181] on button "Continue to scan" at bounding box center [476, 172] width 141 height 17
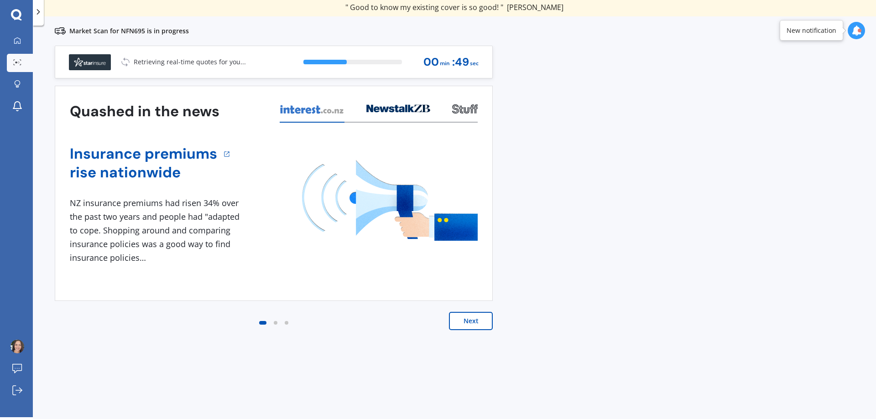
click at [466, 327] on button "Next" at bounding box center [471, 321] width 44 height 18
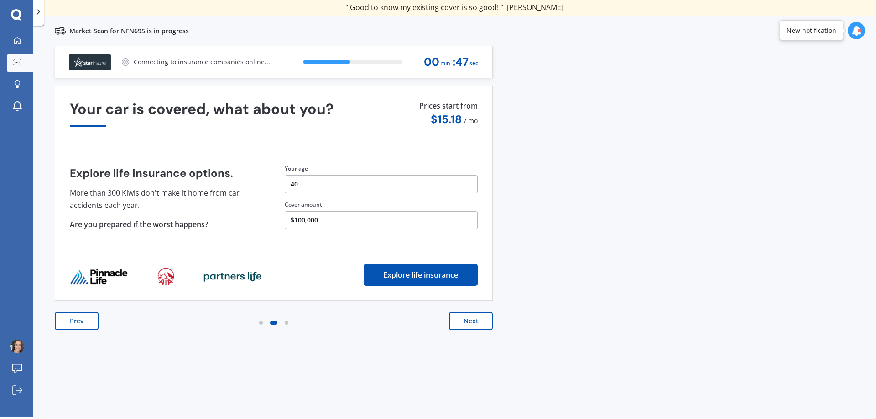
click at [466, 327] on button "Next" at bounding box center [471, 321] width 44 height 18
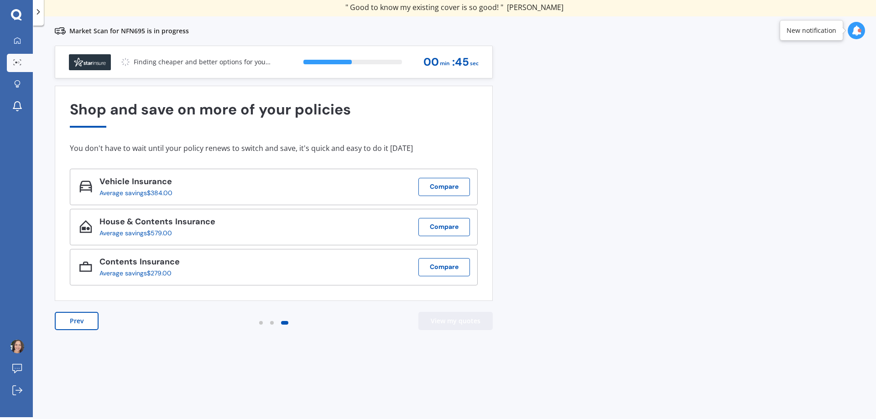
click at [466, 327] on button "View my quotes" at bounding box center [455, 321] width 74 height 18
click at [736, 178] on div "Previous 60,000+ Kiwis have signed up to shop and save on insurance with us " H…" at bounding box center [454, 242] width 843 height 392
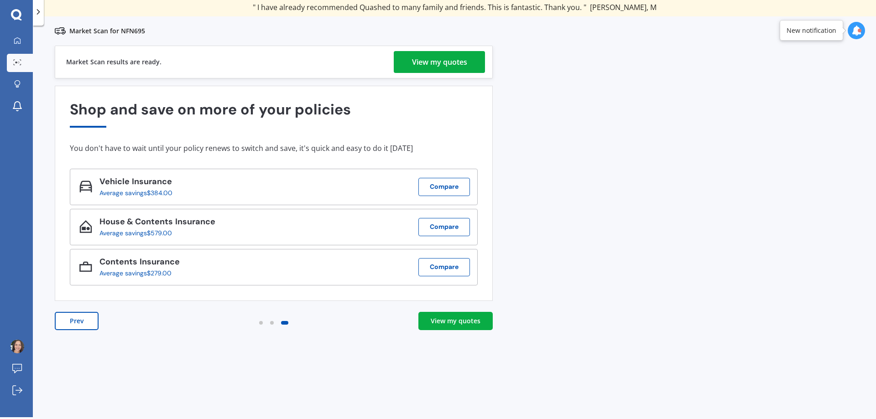
click at [590, 181] on div "Previous 60,000+ Kiwis have signed up to shop and save on insurance with us " H…" at bounding box center [454, 242] width 843 height 392
click at [472, 324] on div "View my quotes" at bounding box center [456, 321] width 50 height 9
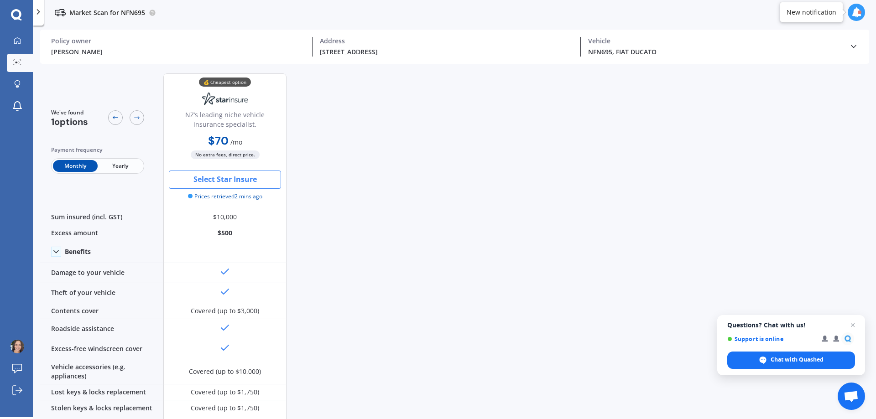
click at [236, 186] on button "Select Star Insure" at bounding box center [225, 180] width 112 height 18
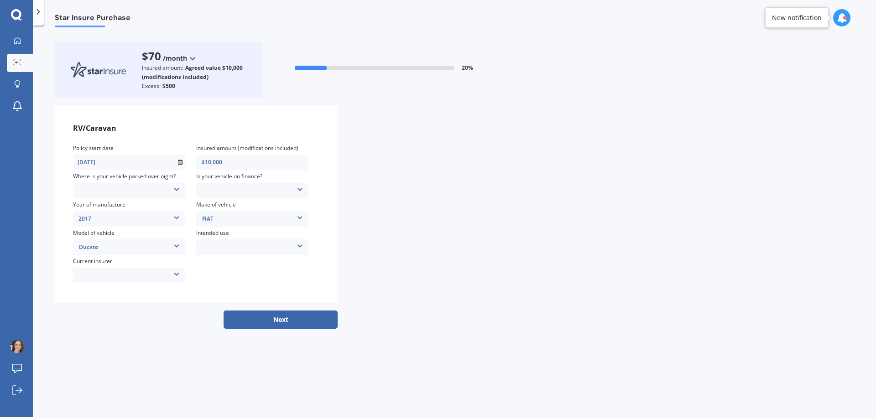
click at [136, 273] on div "AAI AMI IAG - NZI/State [PERSON_NAME] Vero Unknown Other insurer Ando Star Insu…" at bounding box center [129, 276] width 112 height 10
click at [130, 352] on div "Vero" at bounding box center [128, 352] width 111 height 16
click at [147, 196] on div "Locked Garage Storage unit Carport Locked shed ‘behind’ house Driveway Streetsi…" at bounding box center [129, 191] width 112 height 16
click at [148, 193] on div "Locked Garage Storage unit Carport Locked shed ‘behind’ house Driveway Streetsi…" at bounding box center [129, 191] width 112 height 10
drag, startPoint x: 110, startPoint y: 266, endPoint x: 113, endPoint y: 263, distance: 4.9
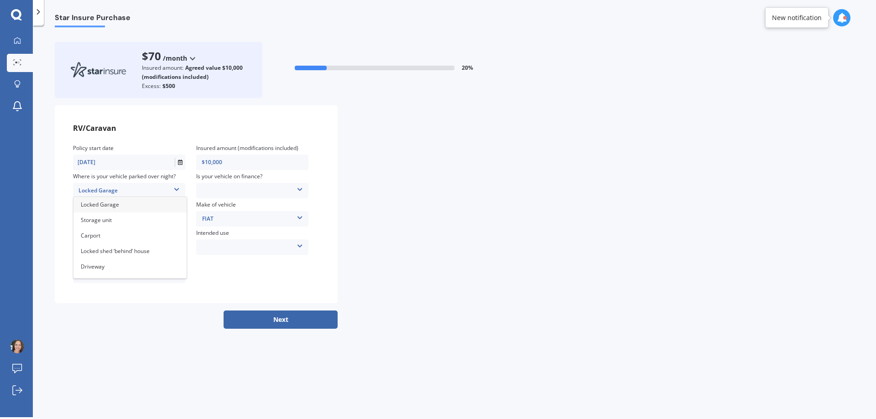
click at [110, 266] on div "Driveway" at bounding box center [129, 267] width 113 height 16
click at [210, 189] on div "No Yes" at bounding box center [252, 191] width 112 height 10
click at [216, 217] on div "Yes" at bounding box center [252, 221] width 111 height 16
click at [387, 287] on div "RV/Caravan Policy start date [DATE] Insured amount (modifications included) $10…" at bounding box center [454, 204] width 799 height 198
click at [141, 275] on div "Weekend Use Holiday/Sporadic use Full time / live in travel Storage/Restoration…" at bounding box center [129, 276] width 112 height 10
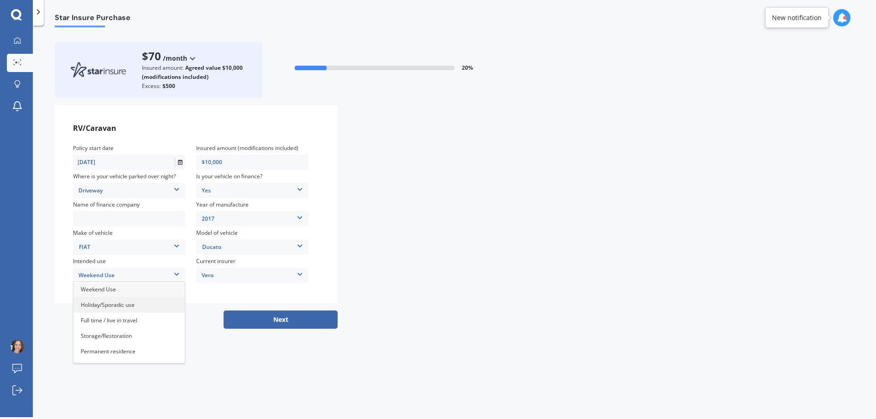
click at [117, 303] on span "Holiday/Sporadic use" at bounding box center [108, 305] width 54 height 8
click at [278, 319] on button "Next" at bounding box center [281, 320] width 114 height 18
click at [121, 220] on input "text" at bounding box center [129, 219] width 110 height 7
click at [240, 194] on div "Yes" at bounding box center [252, 191] width 112 height 10
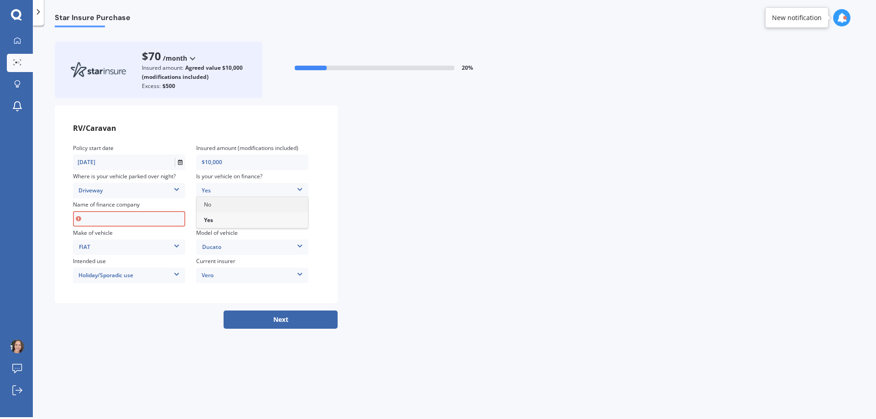
click at [223, 209] on div "No" at bounding box center [252, 205] width 111 height 16
click at [272, 325] on button "Next" at bounding box center [281, 320] width 114 height 18
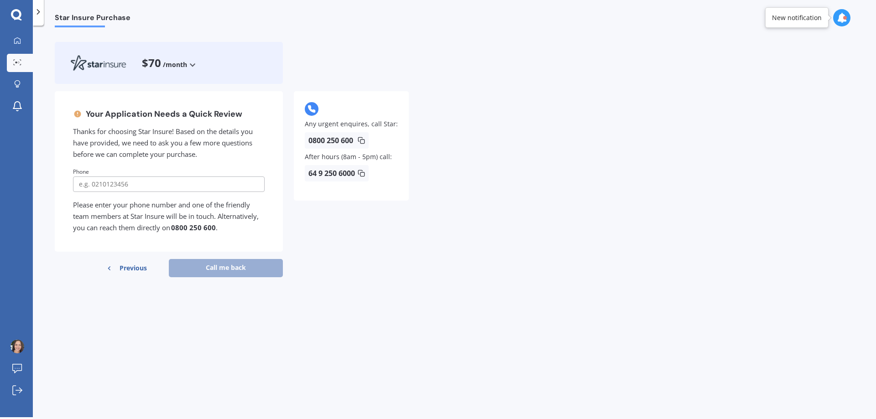
drag, startPoint x: 543, startPoint y: 163, endPoint x: 583, endPoint y: 134, distance: 50.3
click at [547, 161] on div "Your Application Needs a Quick Review Thanks for choosing Star Insure! Based on…" at bounding box center [454, 187] width 799 height 193
click at [187, 61] on div "$70 /month /year /month" at bounding box center [169, 63] width 55 height 14
click at [192, 61] on div "$70 /month /year /month" at bounding box center [169, 63] width 55 height 14
click at [189, 63] on icon at bounding box center [193, 64] width 8 height 5
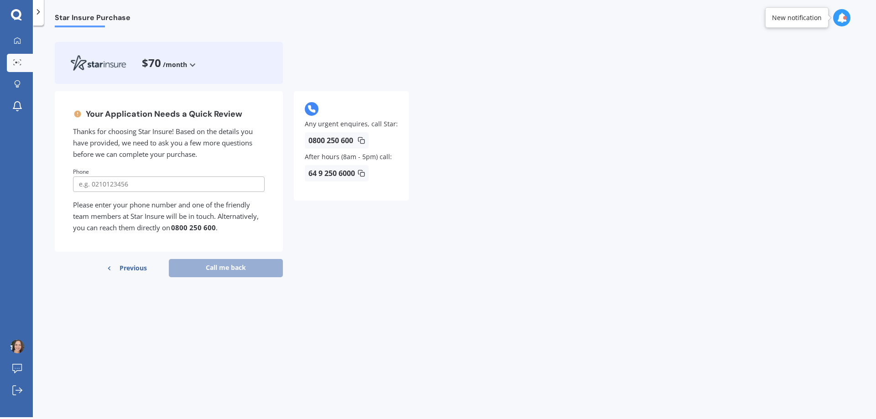
click at [128, 270] on span "Previous" at bounding box center [133, 268] width 27 height 14
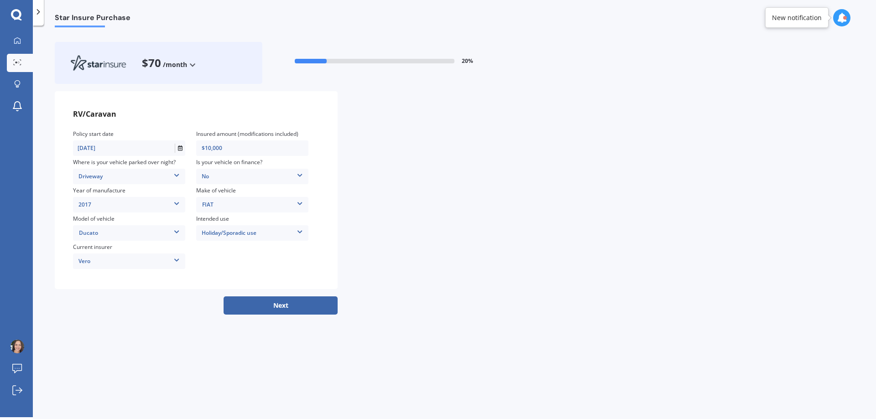
click at [124, 319] on div "Star Insure Purchase $70 /month /year /month 20 % RV/Caravan Policy start date …" at bounding box center [454, 223] width 843 height 392
click at [148, 268] on div "Vero AAI AMI IAG - NZI/State [PERSON_NAME] Vero Unknown Other insurer Ando Star…" at bounding box center [129, 262] width 112 height 16
click at [154, 257] on div "Vero" at bounding box center [129, 261] width 112 height 10
click at [105, 344] on div "None" at bounding box center [128, 342] width 111 height 16
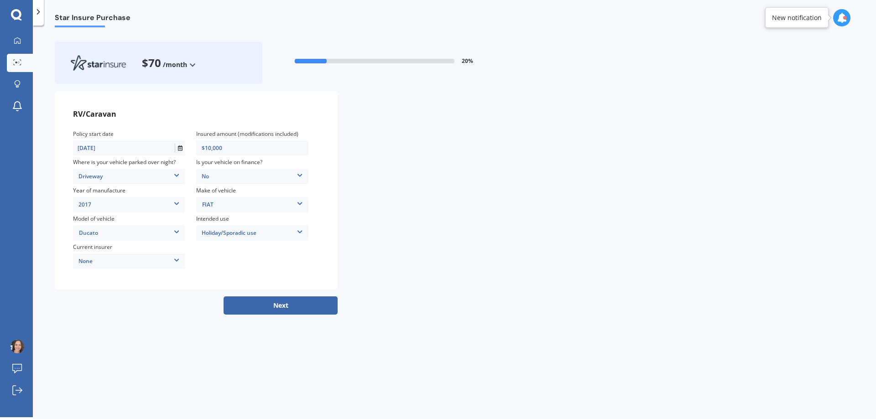
click at [162, 338] on div "Star Insure Purchase $70 /month /year /month 20 % RV/Caravan Policy start date …" at bounding box center [454, 223] width 843 height 392
click at [286, 306] on button "Next" at bounding box center [281, 306] width 114 height 18
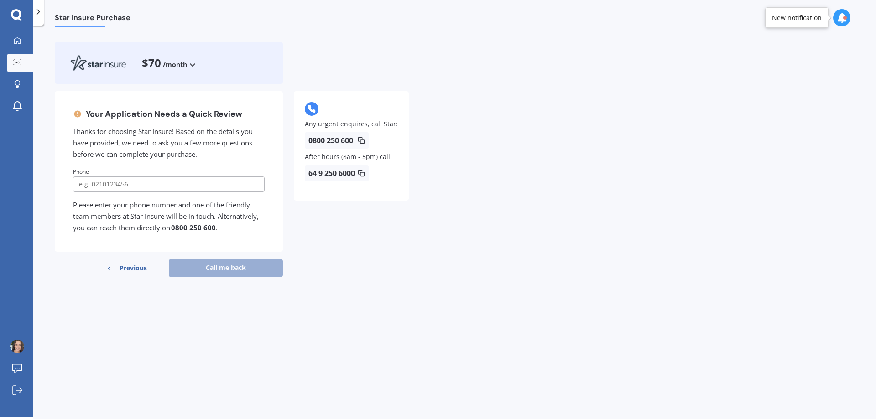
click at [140, 272] on span "Previous" at bounding box center [133, 268] width 27 height 14
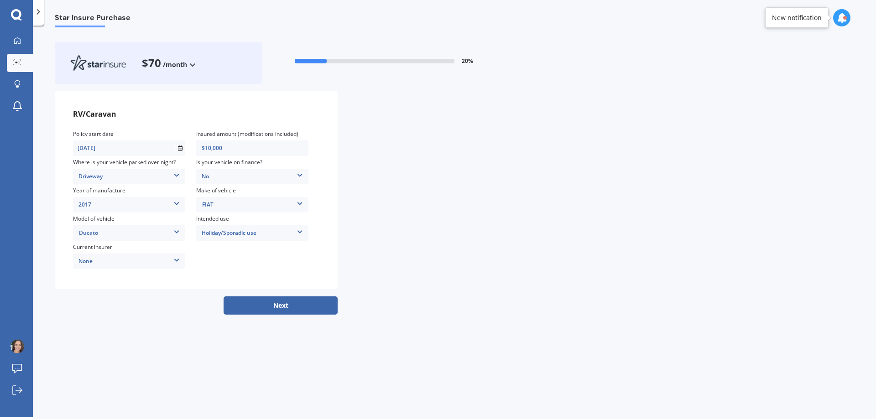
click at [154, 180] on div "Driveway" at bounding box center [129, 177] width 112 height 10
click at [137, 193] on div "Locked Garage" at bounding box center [129, 191] width 113 height 16
drag, startPoint x: 148, startPoint y: 292, endPoint x: 155, endPoint y: 294, distance: 7.0
click at [149, 293] on div "RV/Caravan Policy start date [DATE] Insured amount (modifications included) $10…" at bounding box center [454, 203] width 799 height 224
click at [263, 304] on button "Next" at bounding box center [281, 306] width 114 height 18
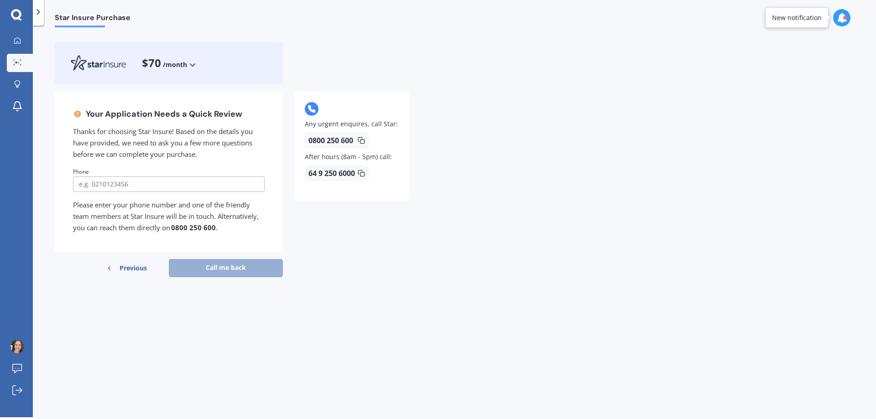
click at [449, 223] on div "Your Application Needs a Quick Review Thanks for choosing Star Insure! Based on…" at bounding box center [454, 187] width 799 height 193
click at [393, 225] on div "Your Application Needs a Quick Review Thanks for choosing Star Insure! Based on…" at bounding box center [237, 187] width 365 height 193
click at [406, 172] on div "Your Application Needs a Quick Review Thanks for choosing Star Insure! Based on…" at bounding box center [237, 187] width 365 height 193
click at [169, 183] on input "tel" at bounding box center [169, 185] width 192 height 16
type input "0278086928"
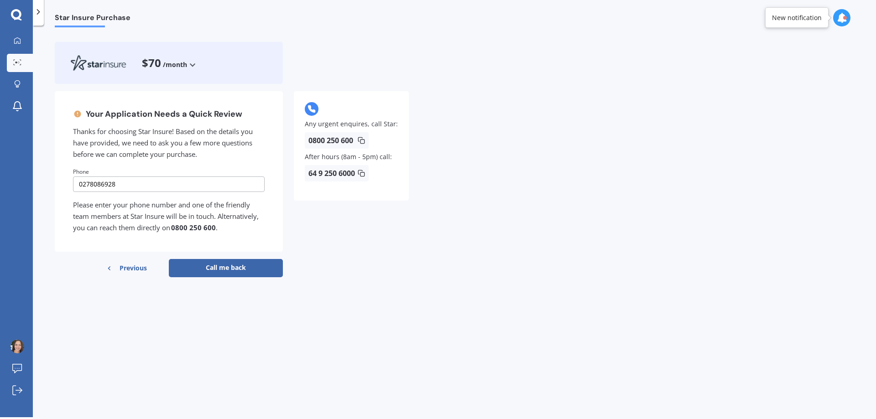
click at [378, 258] on div "Your Application Needs a Quick Review Thanks for choosing Star Insure! Based on…" at bounding box center [237, 187] width 365 height 193
click at [213, 258] on div "Your Application Needs a Quick Review Thanks for choosing Star Insure! Based on…" at bounding box center [174, 187] width 239 height 193
click at [213, 263] on button "Call me back" at bounding box center [226, 268] width 114 height 18
click at [527, 224] on div "Your Application Needs a Quick Review Thanks for choosing Star Insure! Based on…" at bounding box center [454, 187] width 799 height 193
click at [22, 40] on div at bounding box center [17, 41] width 14 height 8
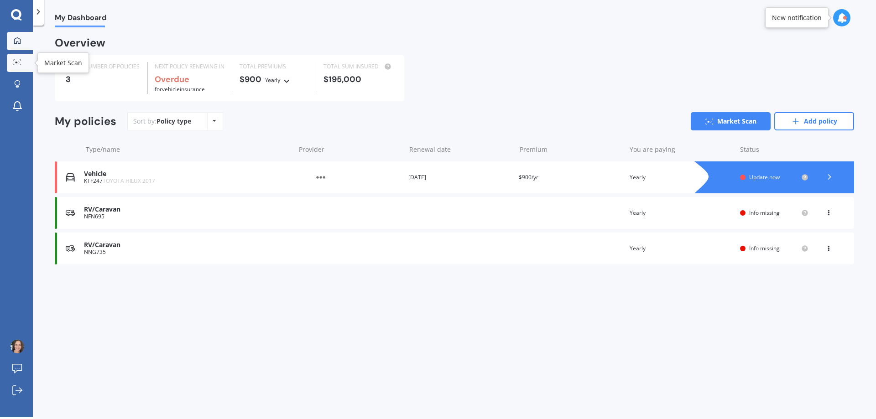
click at [10, 60] on link "Market Scan" at bounding box center [20, 63] width 26 height 18
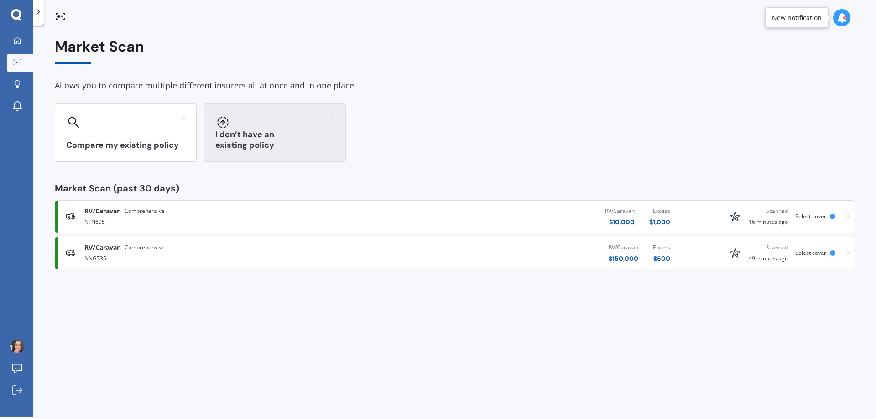
click at [246, 121] on div at bounding box center [274, 122] width 119 height 15
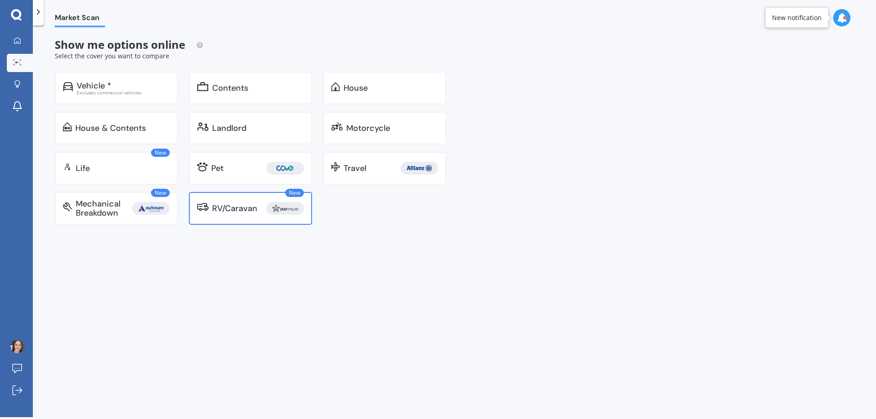
click at [261, 198] on div "New RV/Caravan" at bounding box center [250, 208] width 123 height 33
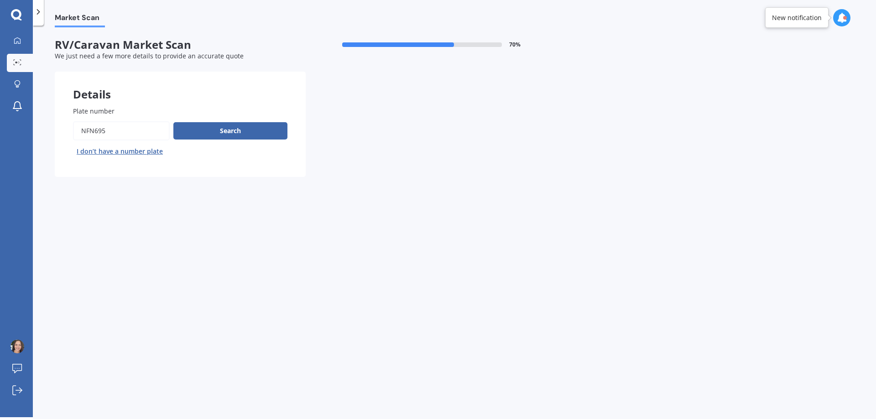
drag, startPoint x: 116, startPoint y: 132, endPoint x: 58, endPoint y: 125, distance: 58.0
click at [58, 125] on div "Plate number Search I don’t have a number plate" at bounding box center [180, 132] width 251 height 89
paste input "628F3"
type input "628F3"
click at [0, 0] on button "Next" at bounding box center [0, 0] width 0 height 0
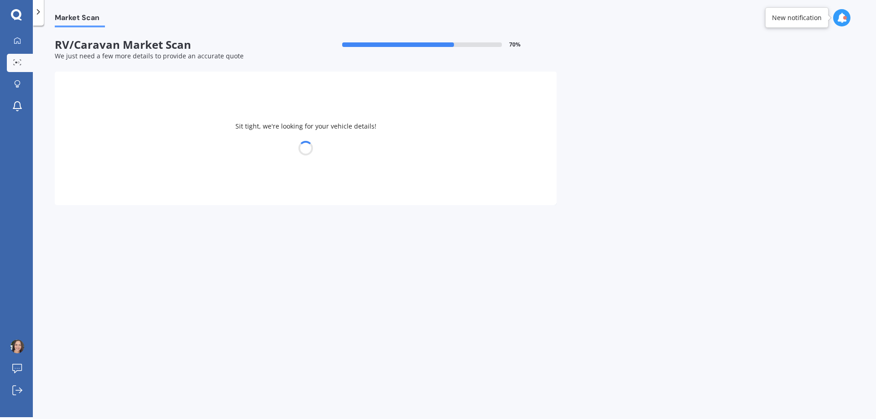
select select "CARAVAN"
select select "20"
select select "02"
select select "1985"
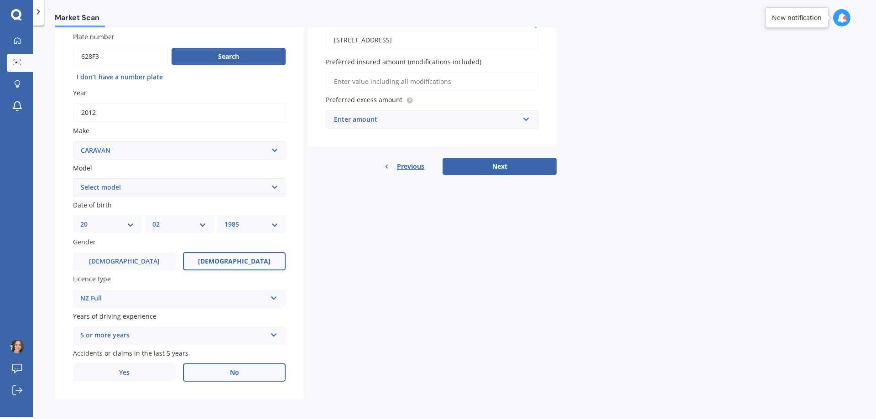
scroll to position [81, 0]
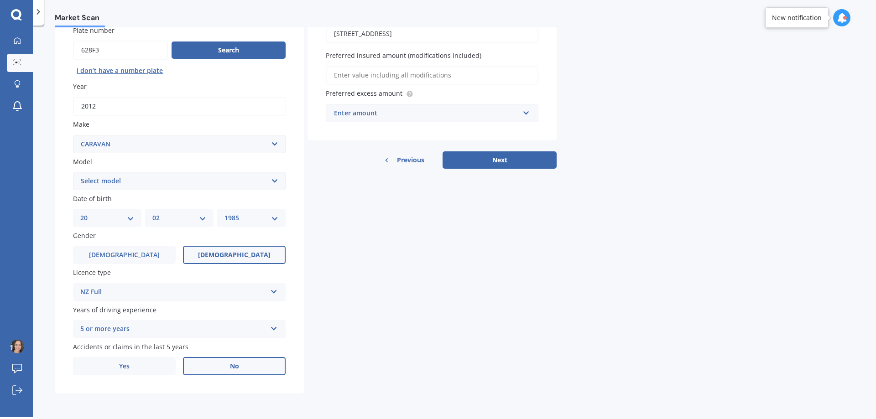
click at [158, 190] on div "Plate number Search I don’t have a number plate Year [DATE] Make Select make AC…" at bounding box center [179, 200] width 249 height 386
click at [162, 186] on select "Select model ADRIA ACTION ADRIA ADORA ADRIA ALPINA ADRIA ALTEA [PERSON_NAME] AI…" at bounding box center [179, 181] width 213 height 18
click at [160, 178] on select "Select model ADRIA ACTION ADRIA ADORA ADRIA ALPINA ADRIA ALTEA [PERSON_NAME] AI…" at bounding box center [179, 181] width 213 height 18
select select "[PERSON_NAME] UNICORN"
click at [73, 172] on select "Select model ADRIA ACTION ADRIA ADORA ADRIA ALPINA ADRIA ALTEA [PERSON_NAME] AI…" at bounding box center [179, 181] width 213 height 18
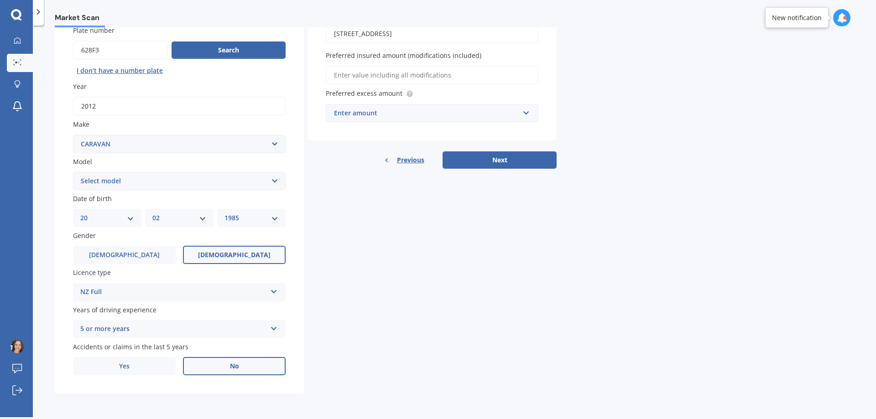
click at [410, 303] on div "Details Plate number Search I don’t have a number plate Year [DATE] Make Select…" at bounding box center [306, 192] width 502 height 403
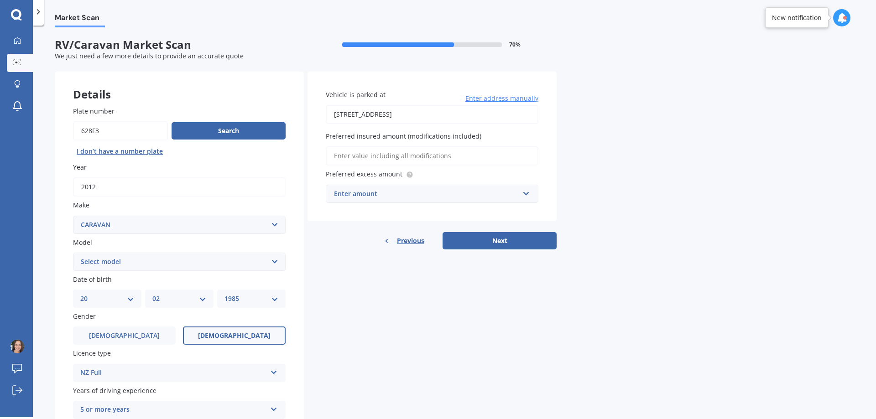
click at [385, 156] on input "Preferred insured amount (modifications included)" at bounding box center [432, 155] width 213 height 19
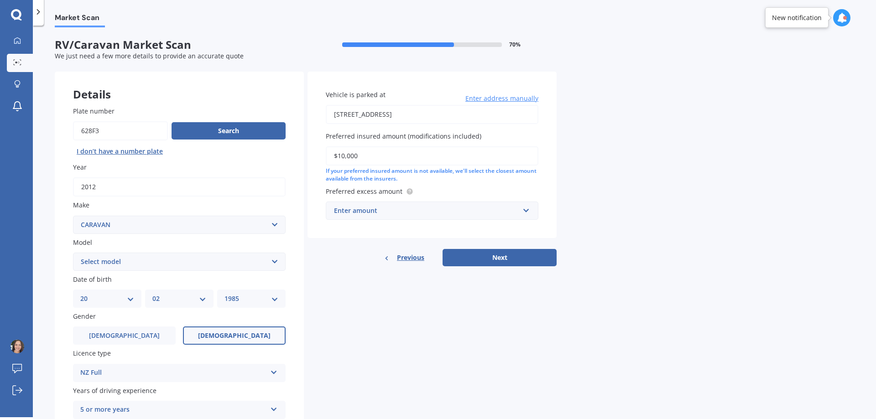
type input "$10,000"
click at [426, 305] on div "Details Plate number Search I don’t have a number plate Year [DATE] Make Select…" at bounding box center [306, 273] width 502 height 403
click at [386, 210] on div "Enter amount" at bounding box center [426, 211] width 185 height 10
click at [379, 229] on div "$500" at bounding box center [432, 227] width 212 height 17
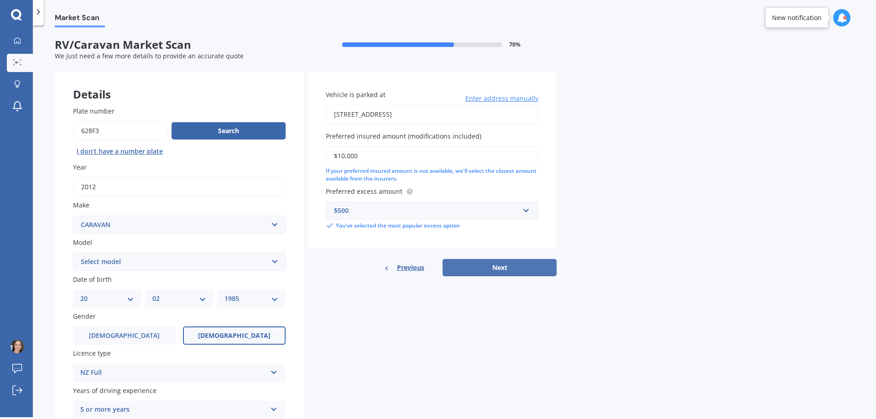
click at [489, 266] on button "Next" at bounding box center [500, 267] width 114 height 17
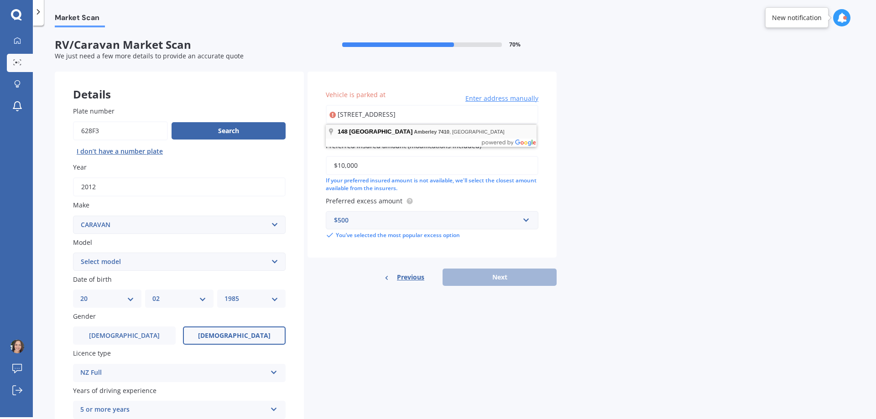
type input "[STREET_ADDRESS]"
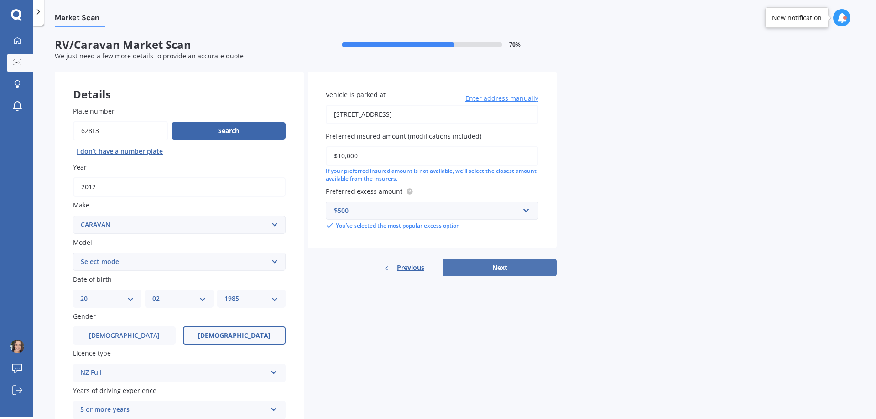
click at [507, 272] on button "Next" at bounding box center [500, 267] width 114 height 17
select select "20"
select select "02"
select select "1985"
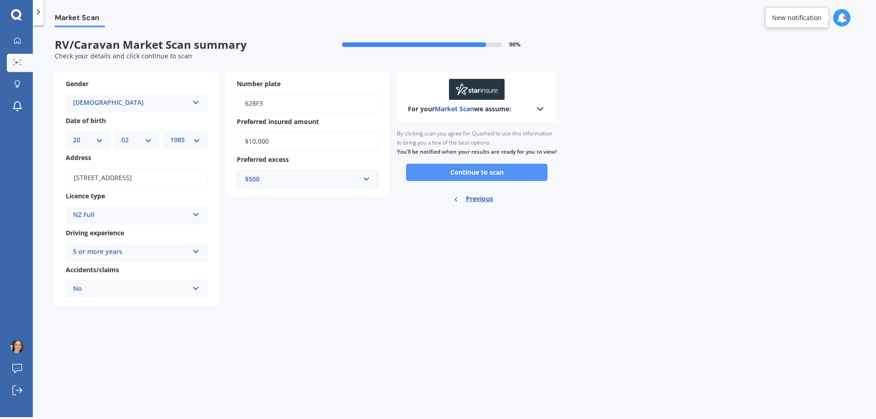
click at [505, 181] on button "Continue to scan" at bounding box center [476, 172] width 141 height 17
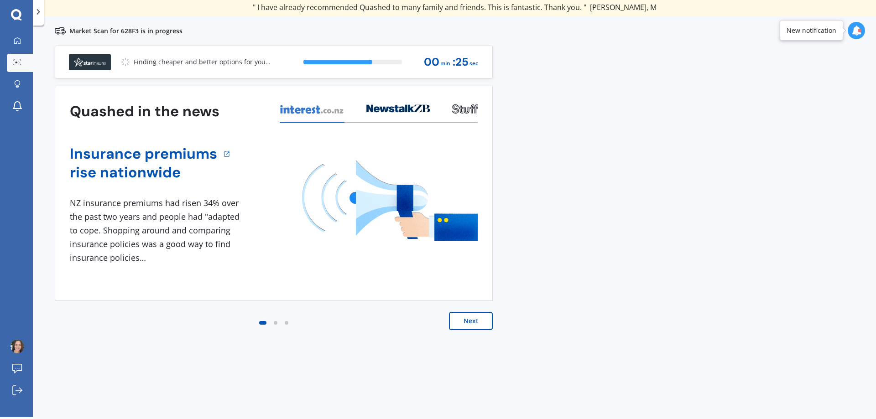
click at [465, 319] on button "Next" at bounding box center [471, 321] width 44 height 18
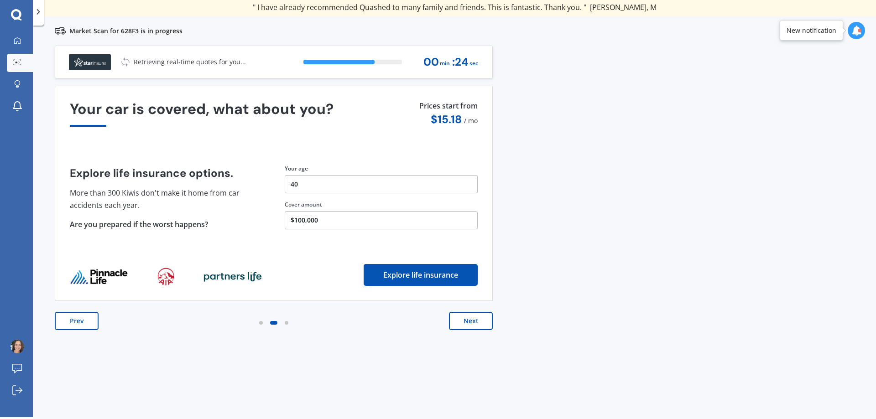
click at [465, 319] on button "Next" at bounding box center [471, 321] width 44 height 18
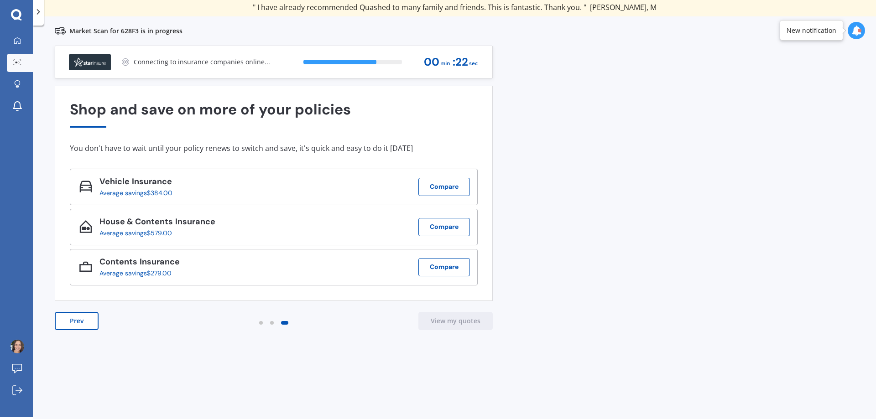
click at [600, 283] on div "Previous 60,000+ Kiwis have signed up to shop and save on insurance with us " H…" at bounding box center [454, 242] width 843 height 392
click at [664, 278] on div "Previous 60,000+ Kiwis have signed up to shop and save on insurance with us " H…" at bounding box center [454, 242] width 843 height 392
click at [744, 205] on div "Previous 60,000+ Kiwis have signed up to shop and save on insurance with us " H…" at bounding box center [454, 242] width 843 height 392
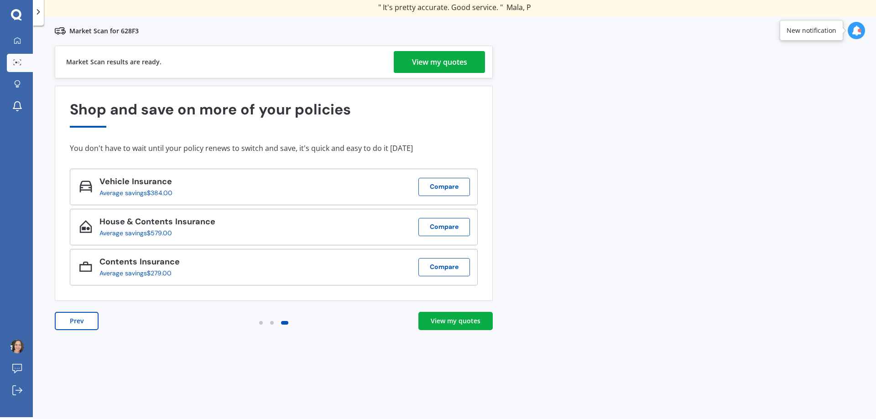
click at [727, 221] on div "Previous 60,000+ Kiwis have signed up to shop and save on insurance with us " H…" at bounding box center [454, 242] width 843 height 392
click at [21, 64] on icon at bounding box center [20, 64] width 1 height 1
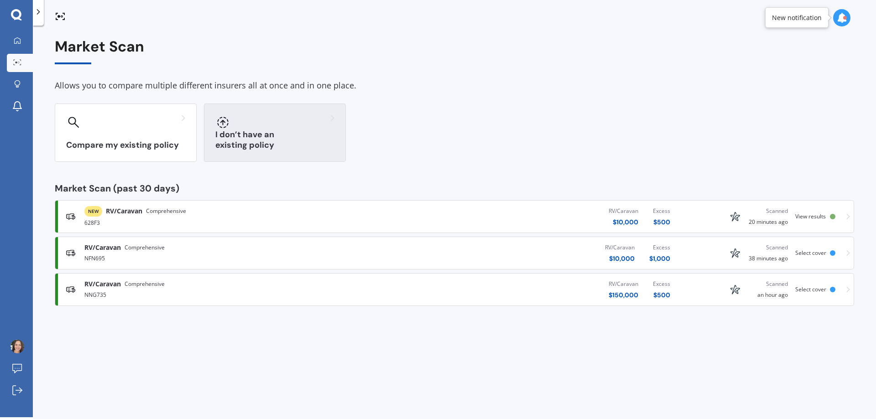
click at [302, 142] on h3 "I don’t have an existing policy" at bounding box center [274, 140] width 119 height 21
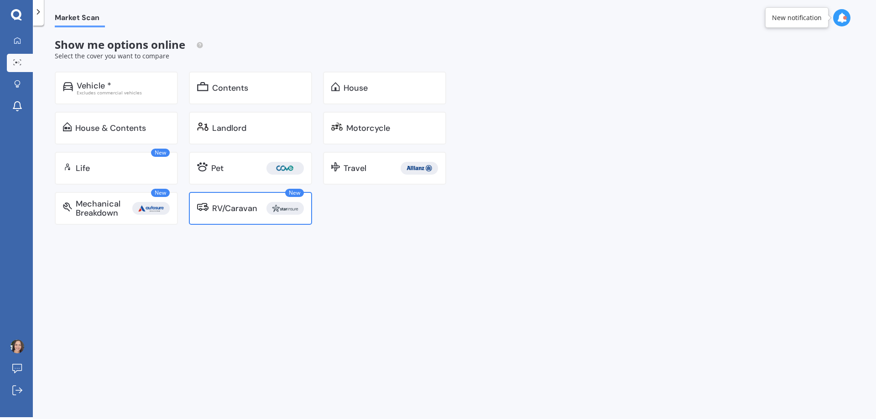
click at [245, 208] on div "RV/Caravan" at bounding box center [234, 208] width 45 height 9
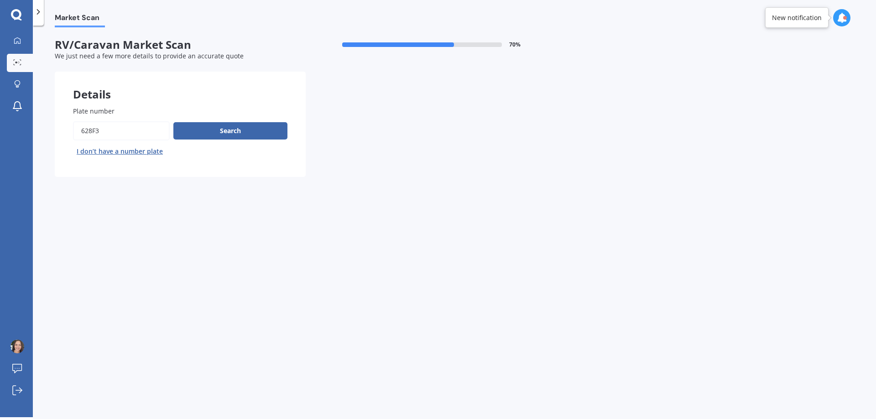
drag, startPoint x: 96, startPoint y: 131, endPoint x: 12, endPoint y: 133, distance: 83.6
click at [12, 133] on div "My Dashboard Market Scan Explore insurance Notifications [PERSON_NAME] Submit f…" at bounding box center [438, 209] width 876 height 419
click at [96, 133] on input "Plate number" at bounding box center [121, 130] width 97 height 19
drag, startPoint x: 105, startPoint y: 131, endPoint x: 54, endPoint y: 131, distance: 51.6
click at [54, 131] on div "Market Scan RV/Caravan Market Scan 70 % We just need a few more details to prov…" at bounding box center [454, 223] width 843 height 392
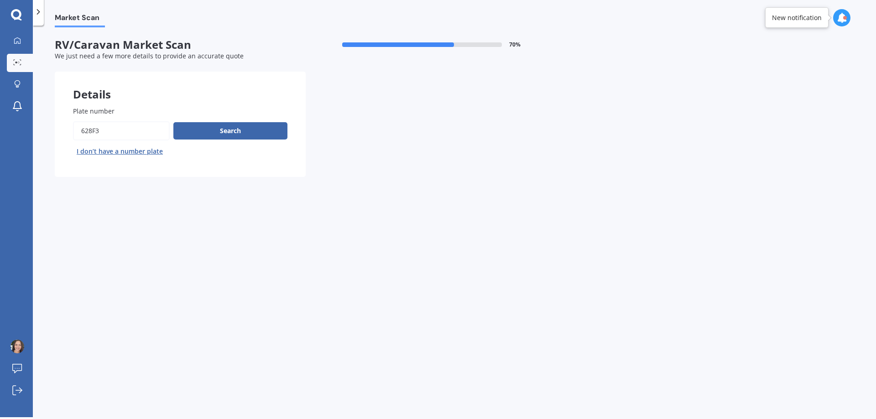
paste input "RDN571"
type input "RDN571"
click at [234, 137] on button "Search" at bounding box center [230, 130] width 114 height 17
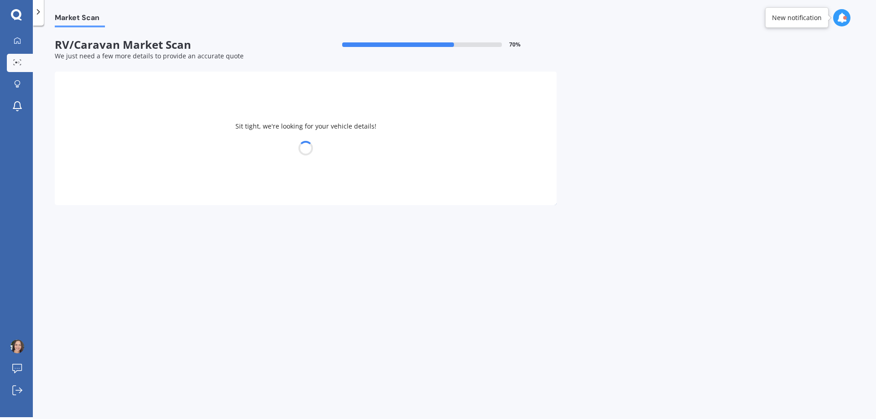
select select "MITSUBISHI"
select select "DELICA"
select select "20"
select select "02"
select select "1985"
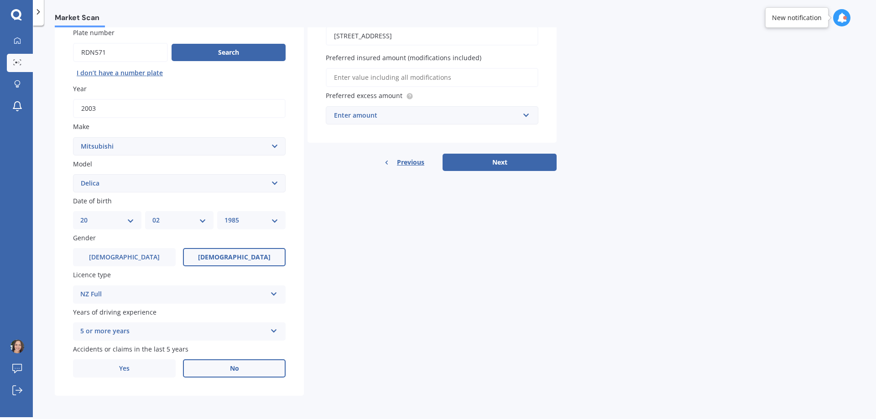
scroll to position [81, 0]
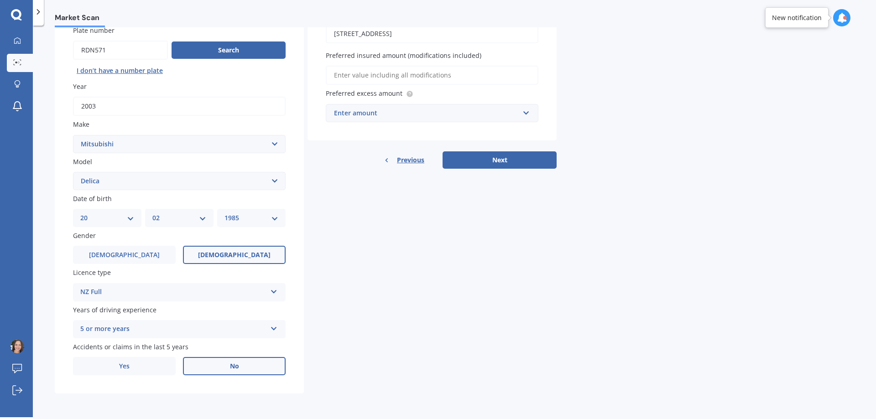
click at [347, 285] on div "Details Plate number Search I don’t have a number plate Year [DATE] Make Select…" at bounding box center [306, 192] width 502 height 403
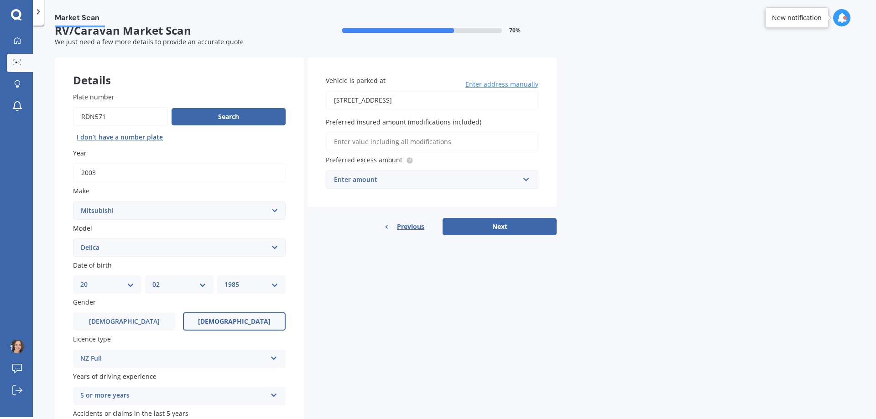
scroll to position [0, 0]
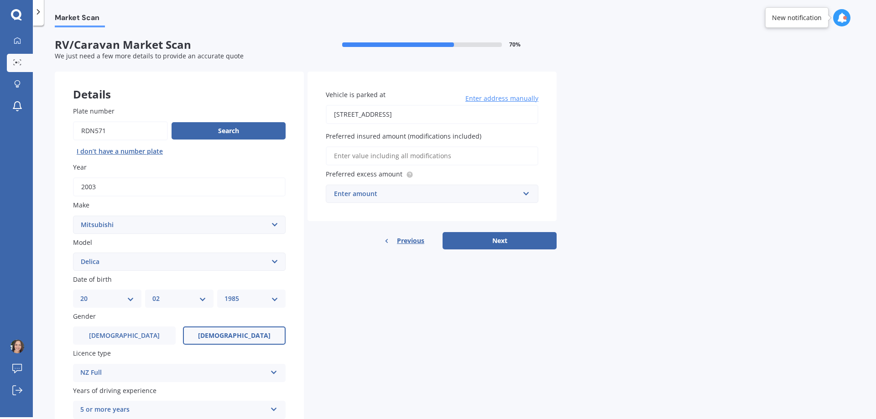
click at [345, 155] on input "Preferred insured amount (modifications included)" at bounding box center [432, 155] width 213 height 19
click at [361, 155] on input "Preferred insured amount (modifications included)" at bounding box center [432, 155] width 213 height 19
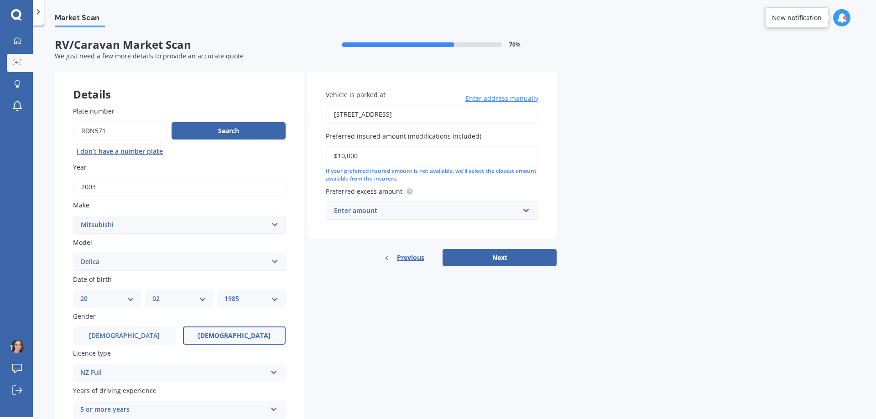
type input "$10,000"
click at [360, 215] on div "Enter amount" at bounding box center [426, 211] width 185 height 10
click at [355, 234] on div "$500" at bounding box center [432, 227] width 212 height 17
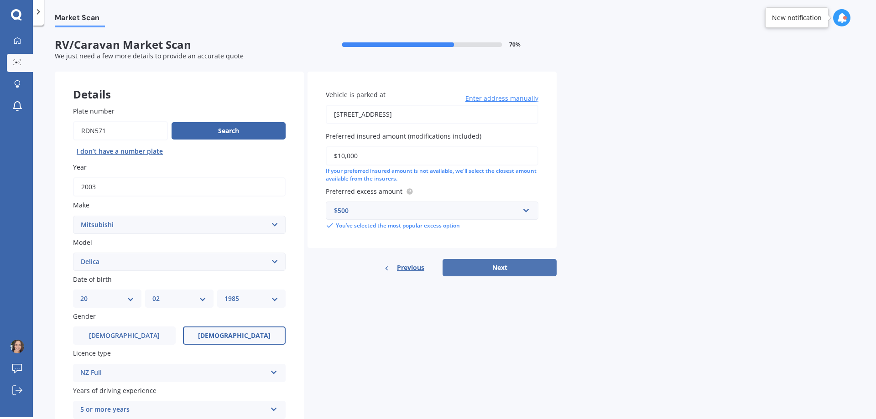
click at [466, 266] on button "Next" at bounding box center [500, 267] width 114 height 17
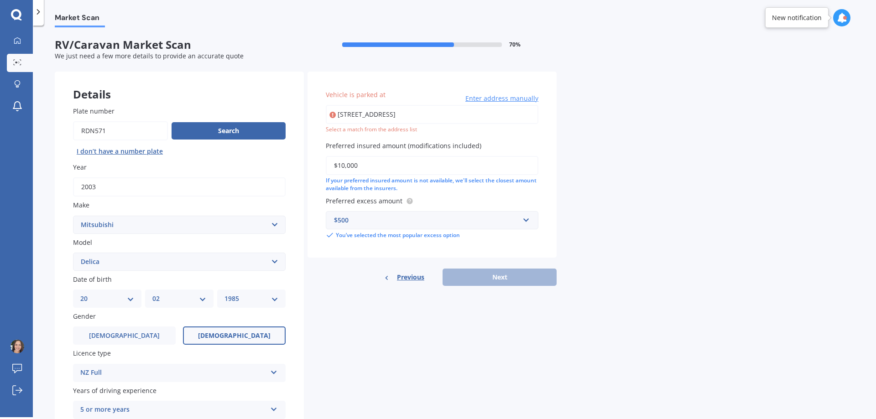
drag, startPoint x: 337, startPoint y: 365, endPoint x: 426, endPoint y: 322, distance: 98.2
click at [343, 360] on div "Details Plate number Search I don’t have a number plate Year [DATE] Make Select…" at bounding box center [306, 273] width 502 height 403
drag, startPoint x: 449, startPoint y: 104, endPoint x: 449, endPoint y: 111, distance: 6.9
click at [449, 111] on div "Vehicle is parked at [STREET_ADDRESS] Enter address manually Select a match fro…" at bounding box center [432, 112] width 213 height 44
click at [449, 117] on input "[STREET_ADDRESS]" at bounding box center [432, 114] width 213 height 19
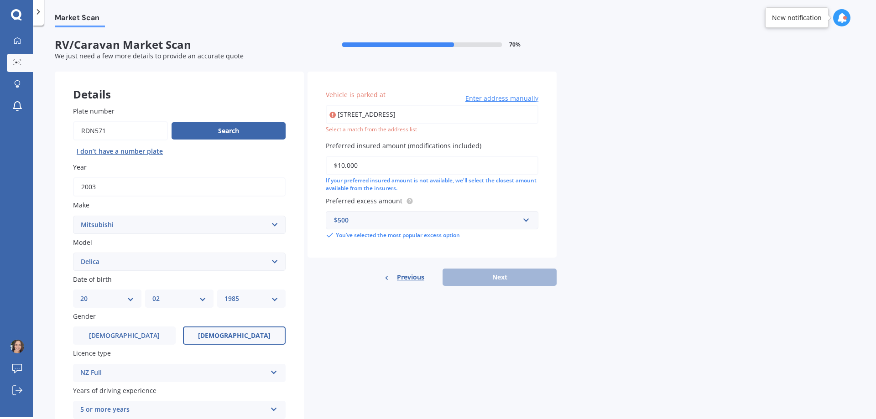
type input "[STREET_ADDRESS]"
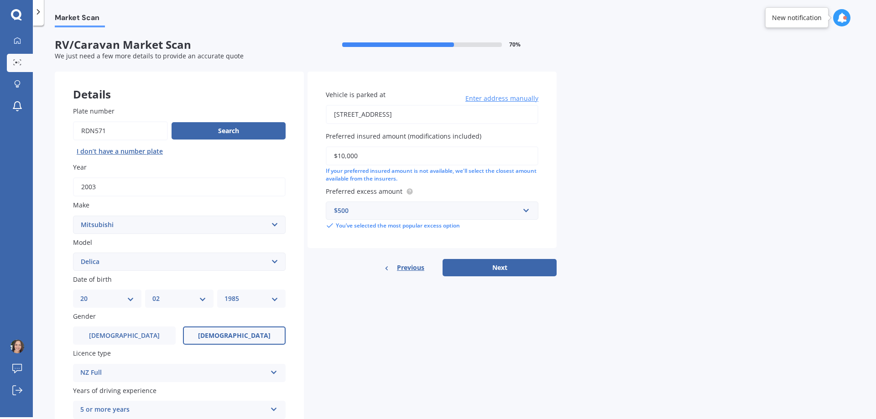
click at [705, 241] on div "Market Scan RV/Caravan Market Scan 70 % We just need a few more details to prov…" at bounding box center [454, 223] width 843 height 392
click at [523, 268] on button "Next" at bounding box center [500, 267] width 114 height 17
select select "20"
select select "02"
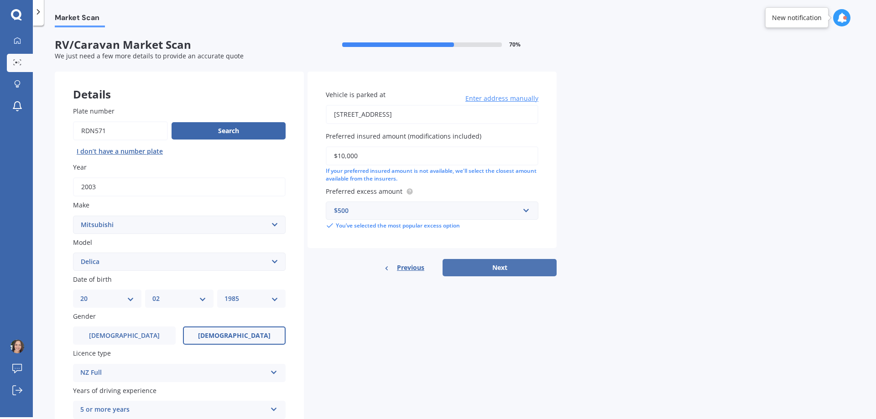
select select "1985"
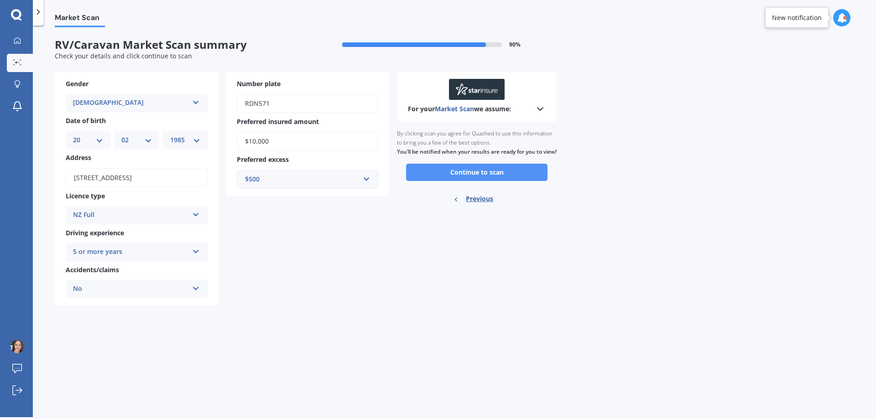
click at [498, 181] on button "Continue to scan" at bounding box center [476, 172] width 141 height 17
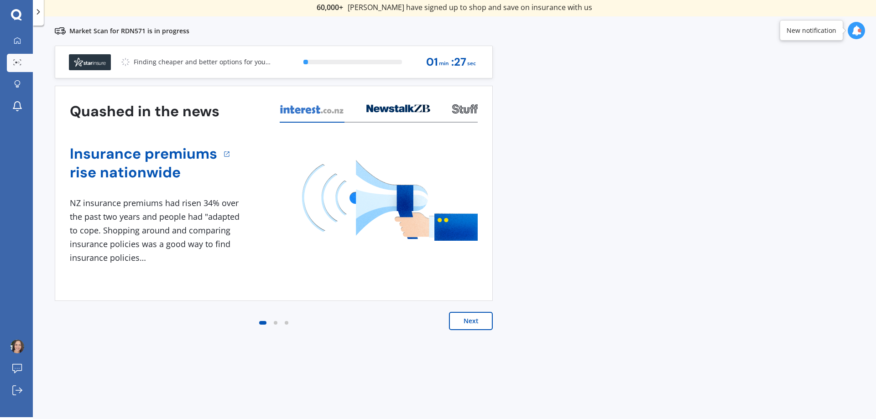
click at [475, 322] on button "Next" at bounding box center [471, 321] width 44 height 18
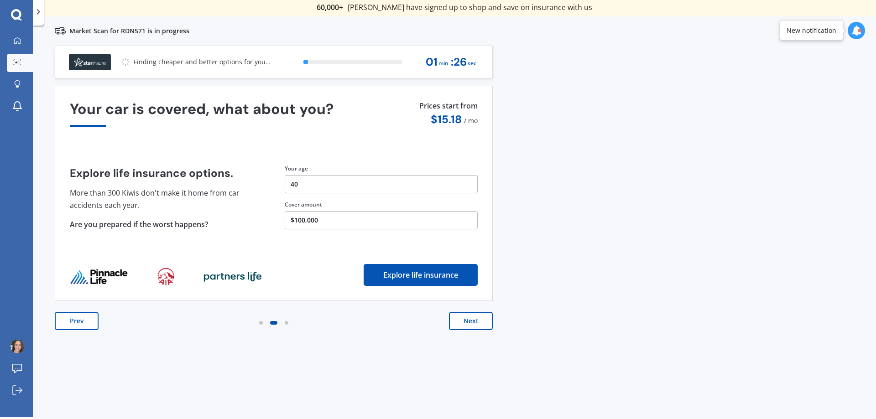
click at [475, 322] on button "Next" at bounding box center [471, 321] width 44 height 18
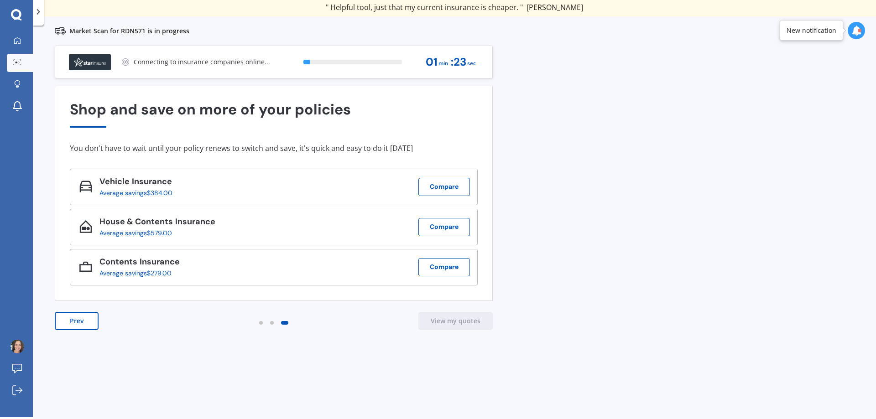
click at [354, 351] on div "Previous 60,000+ Kiwis have signed up to shop and save on insurance with us " H…" at bounding box center [454, 242] width 843 height 392
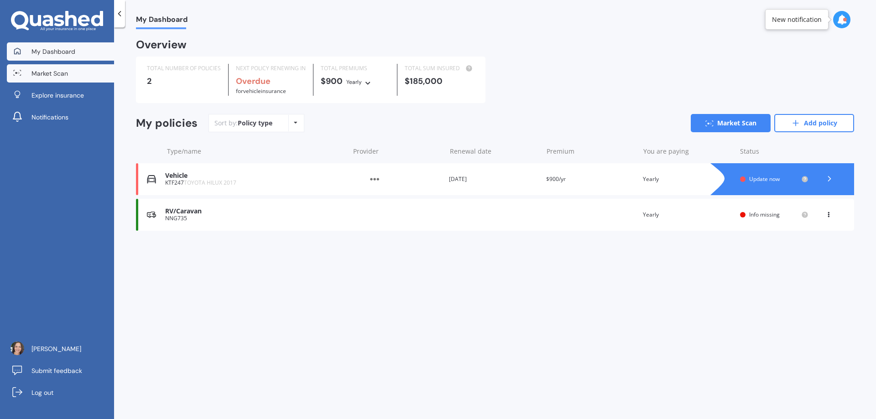
click at [51, 70] on span "Market Scan" at bounding box center [49, 73] width 37 height 9
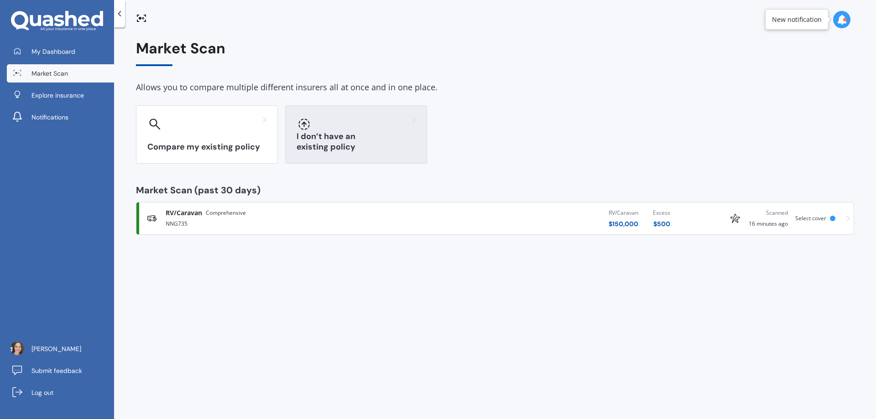
click at [370, 146] on h3 "I don’t have an existing policy" at bounding box center [356, 141] width 119 height 21
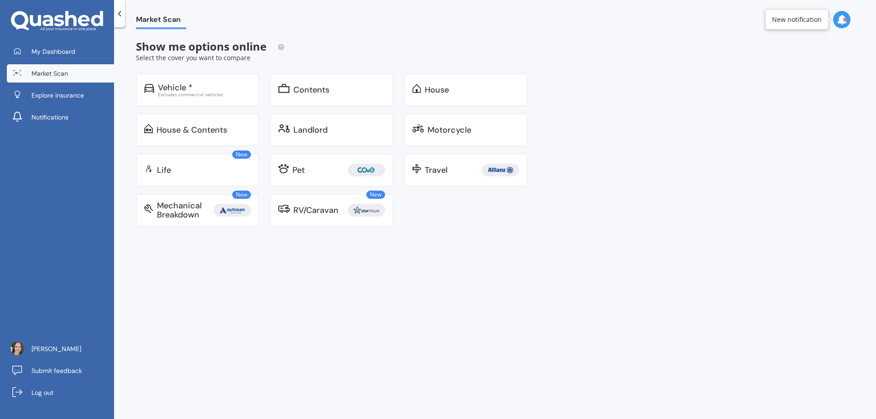
click at [539, 258] on div "Market Scan Show me options online Select the cover you want to compare Vehicle…" at bounding box center [495, 225] width 762 height 392
drag, startPoint x: 732, startPoint y: 118, endPoint x: 745, endPoint y: 47, distance: 72.8
click at [734, 116] on div "Market Scan Show me options online Select the cover you want to compare Vehicle…" at bounding box center [495, 225] width 762 height 392
click at [431, 296] on div "Market Scan Show me options online Select the cover you want to compare Vehicle…" at bounding box center [495, 225] width 762 height 392
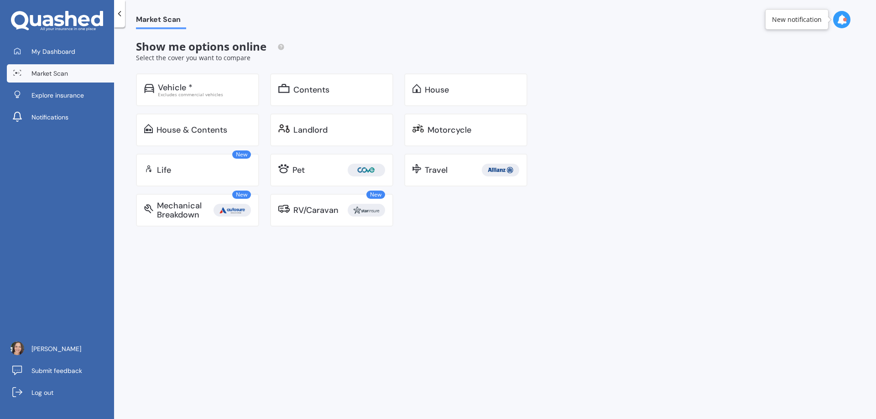
click at [431, 296] on div "Market Scan Show me options online Select the cover you want to compare Vehicle…" at bounding box center [495, 225] width 762 height 392
